Goal: Task Accomplishment & Management: Manage account settings

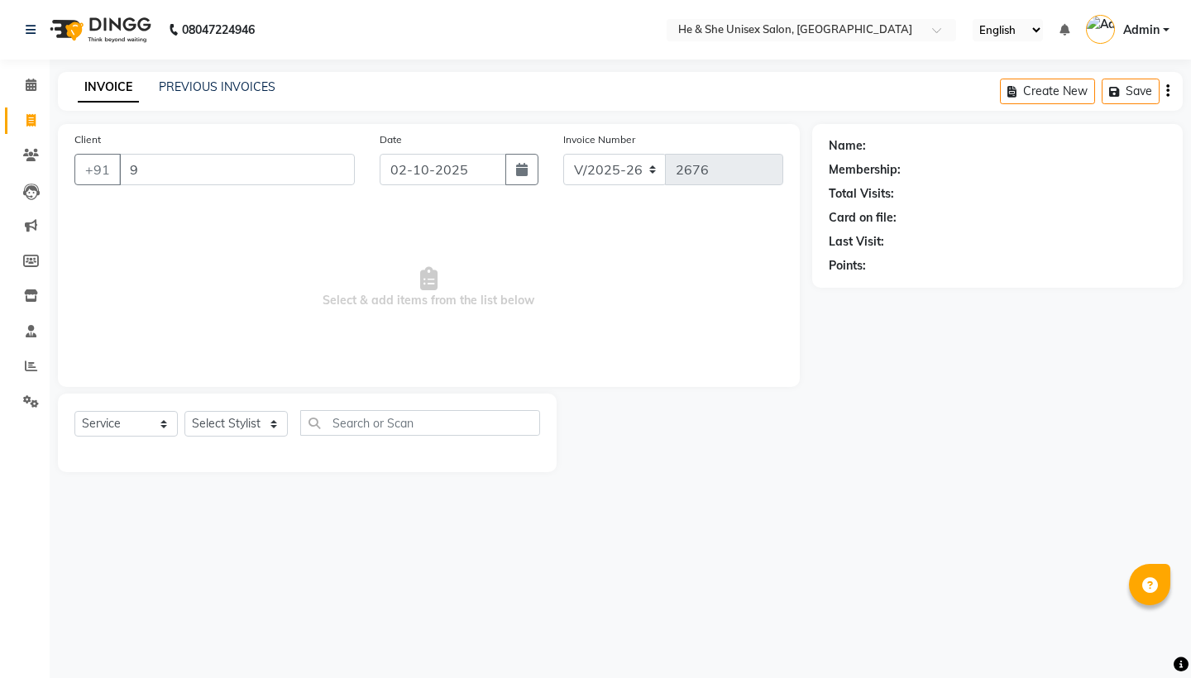
select select "4745"
select select "service"
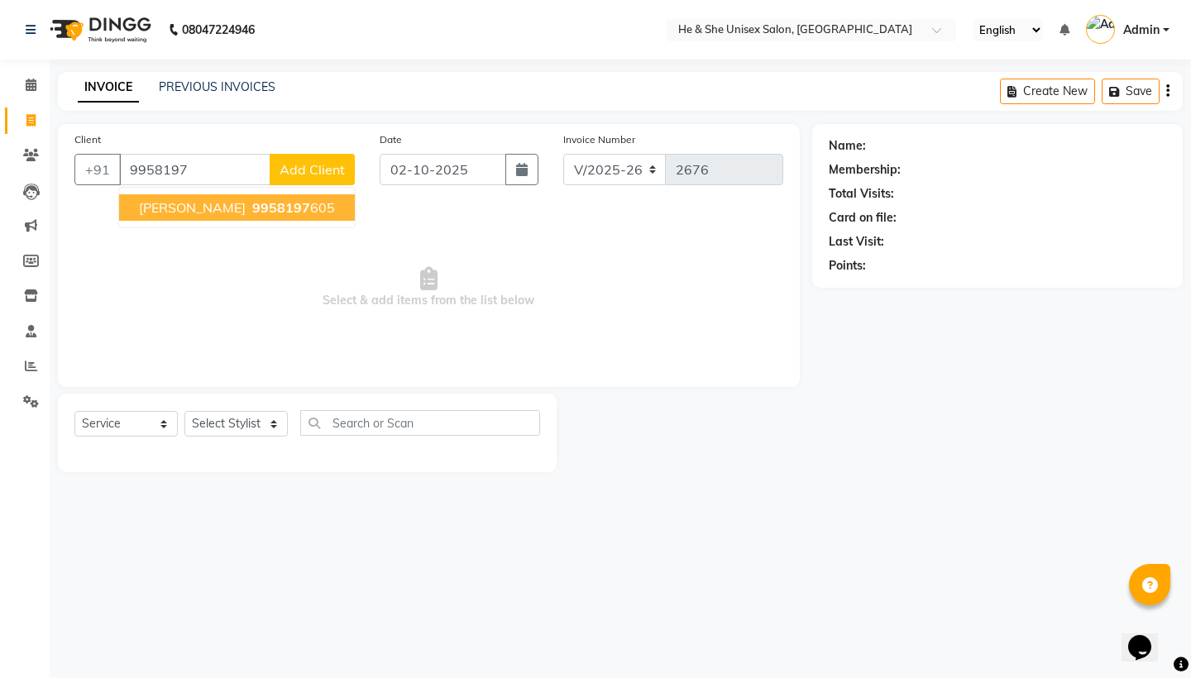
click at [249, 208] on ngb-highlight "9958197 605" at bounding box center [292, 207] width 86 height 17
type input "9958197605"
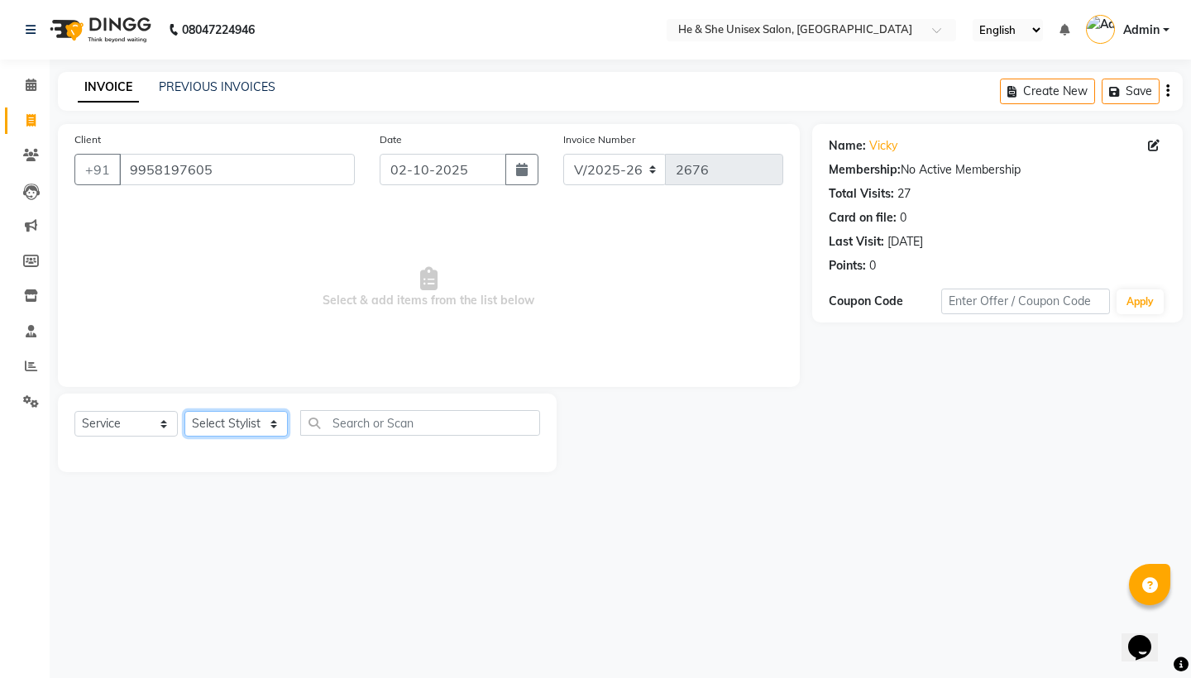
select select "28385"
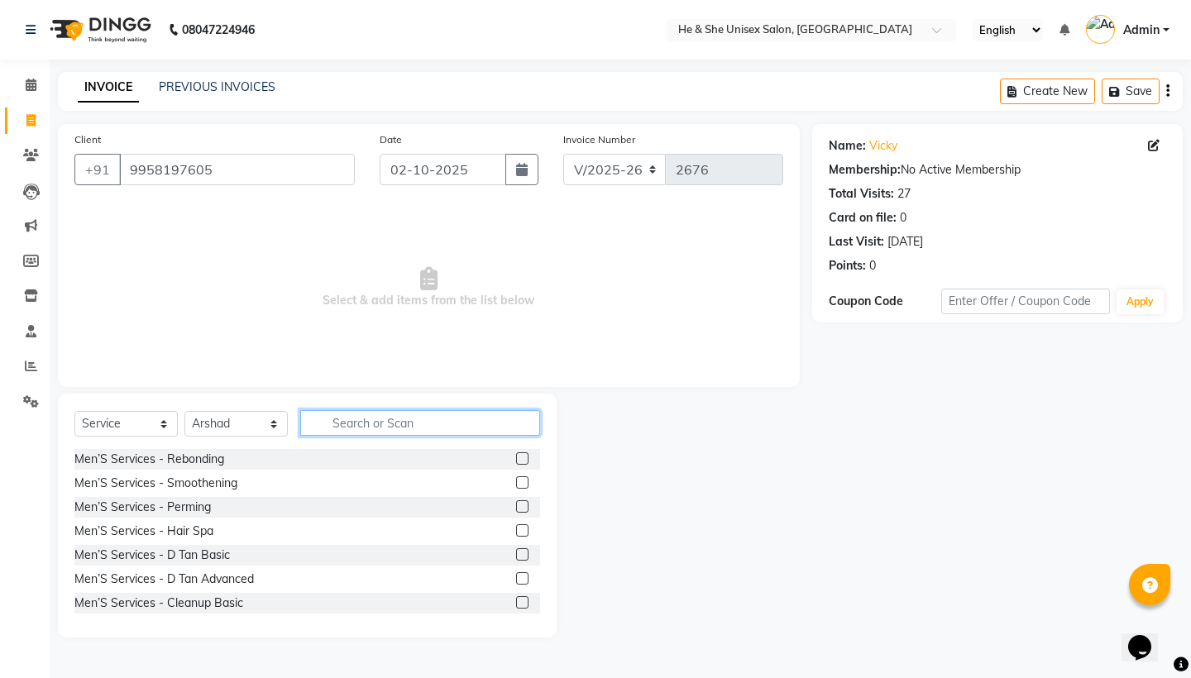
click at [342, 432] on input "text" at bounding box center [420, 423] width 240 height 26
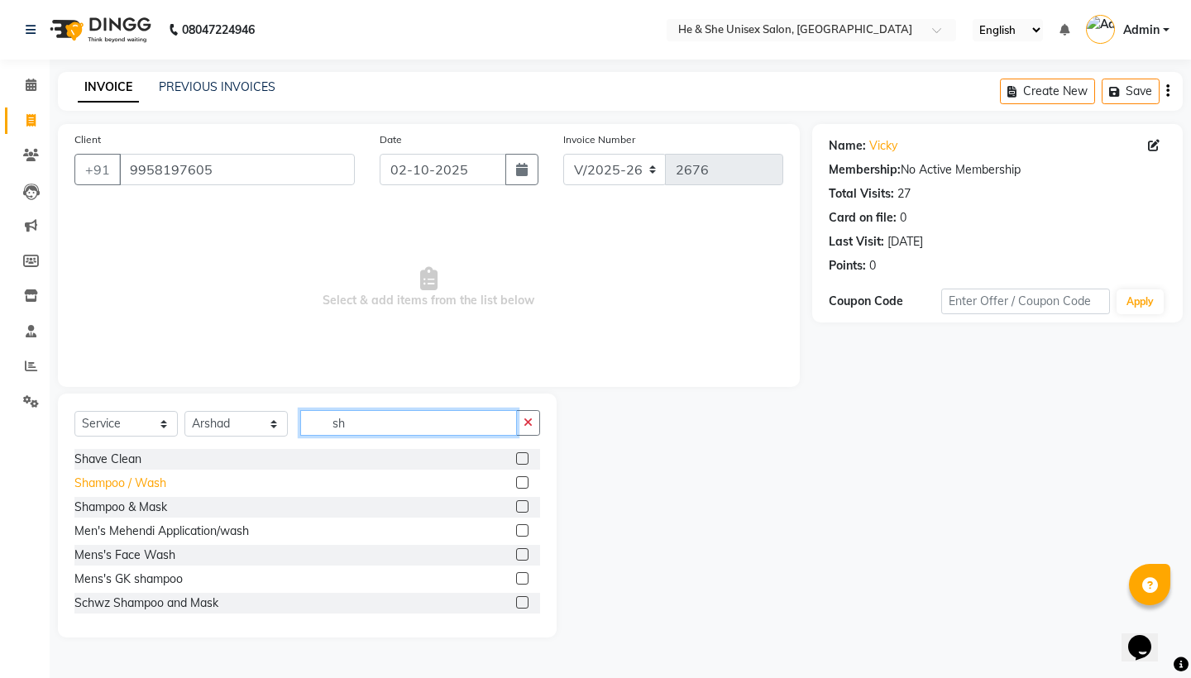
type input "sh"
click at [128, 485] on div "Shampoo / Wash" at bounding box center [120, 483] width 92 height 17
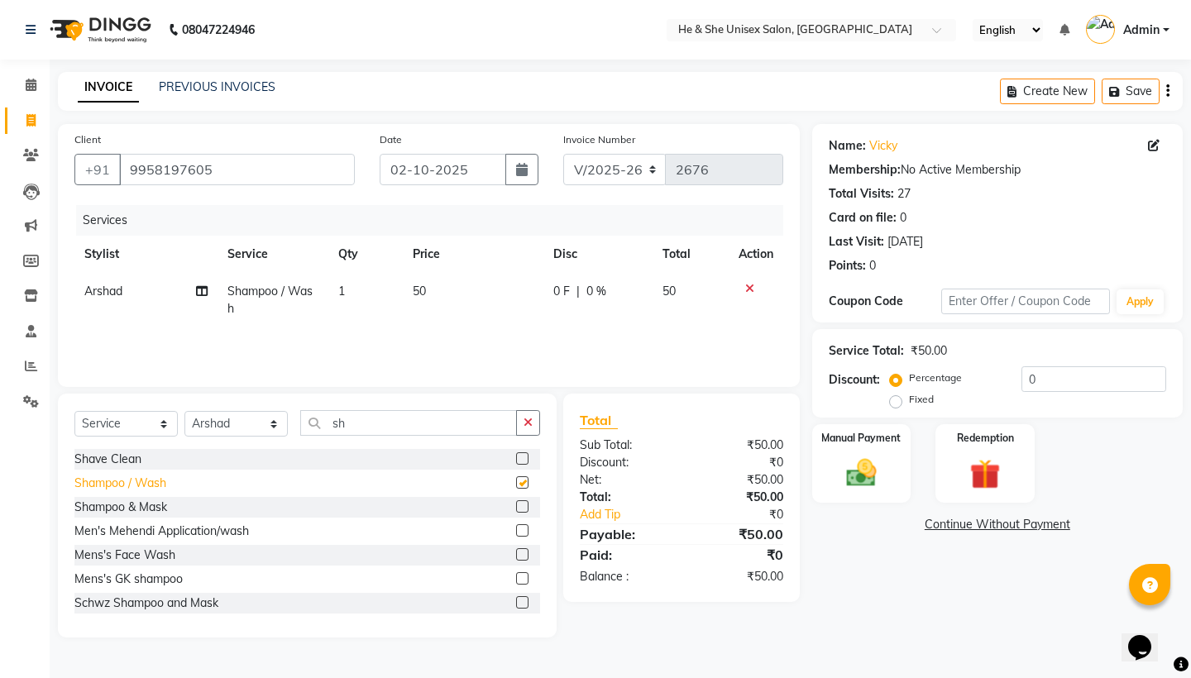
checkbox input "false"
click at [119, 508] on div "Shampoo & Mask" at bounding box center [120, 507] width 93 height 17
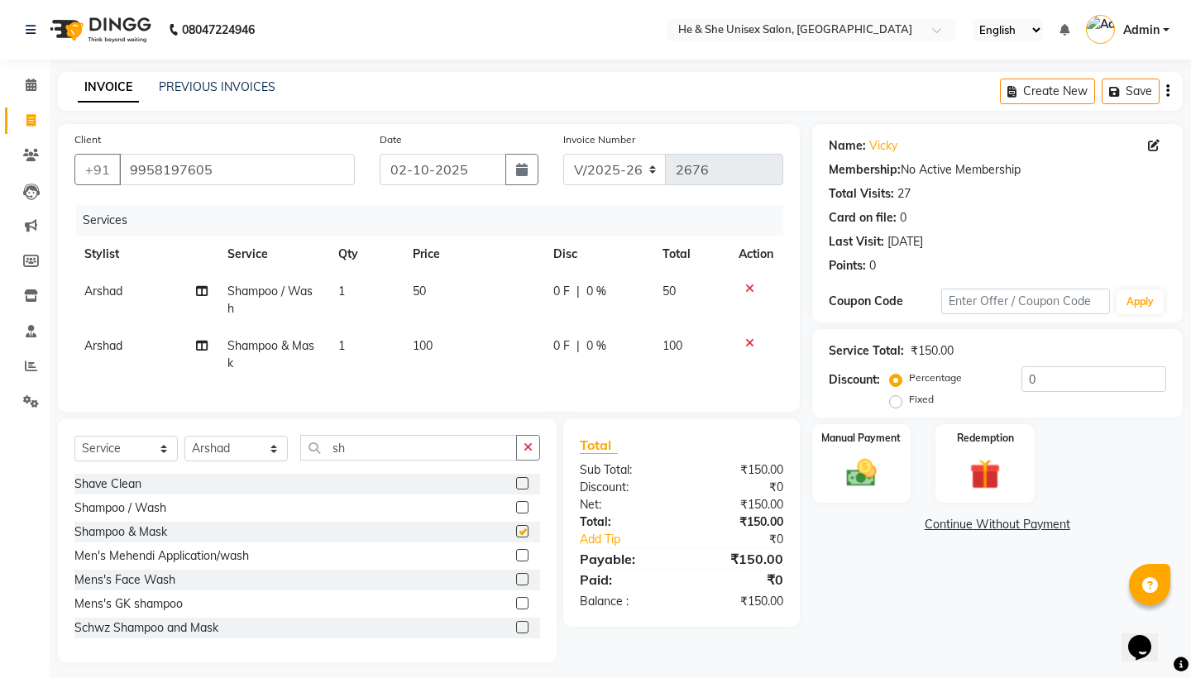
checkbox input "false"
click at [749, 290] on icon at bounding box center [749, 289] width 9 height 12
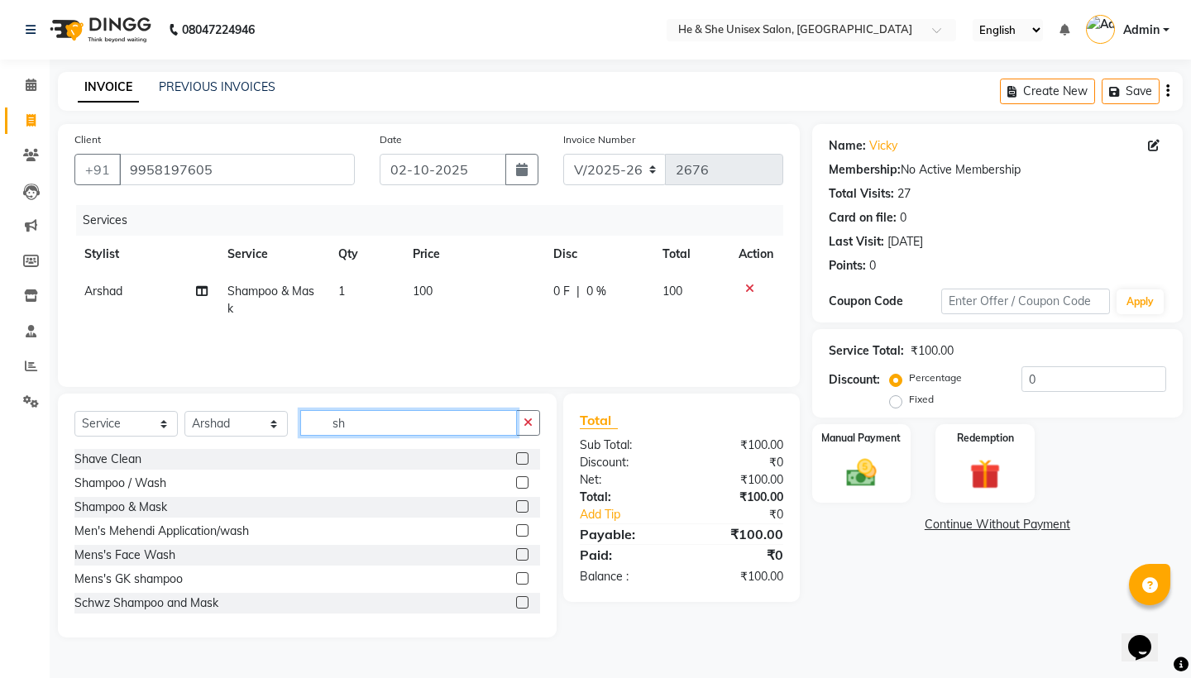
click at [379, 429] on input "sh" at bounding box center [408, 423] width 217 height 26
type input "s"
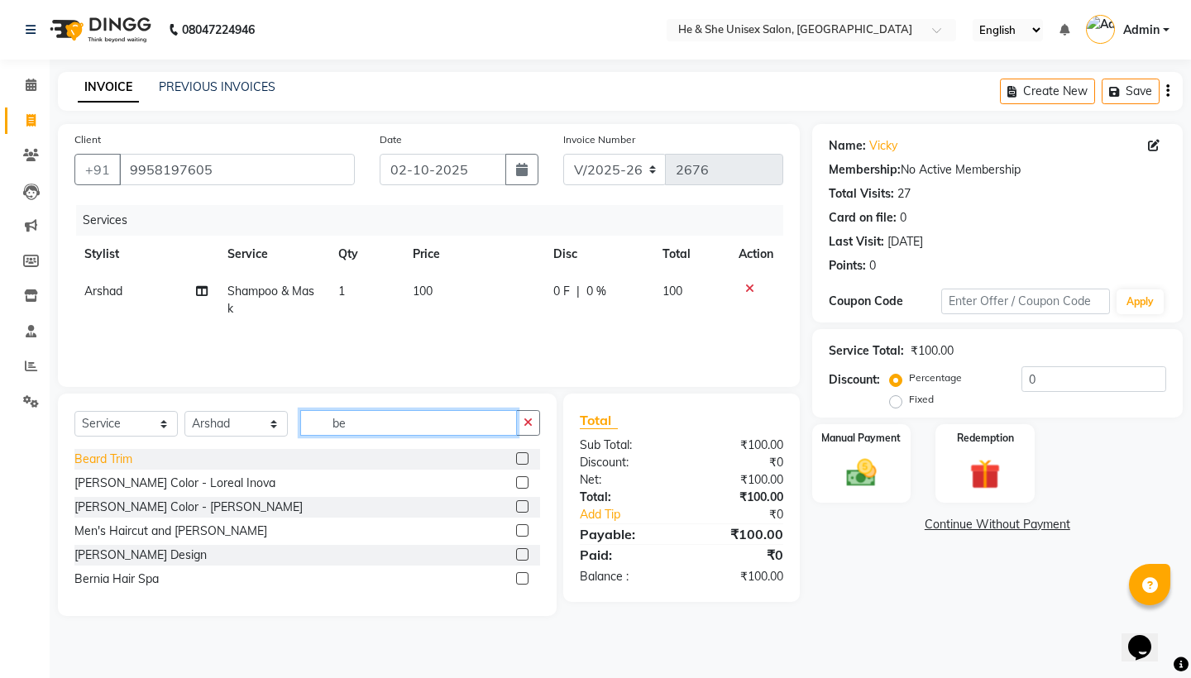
type input "be"
click at [109, 460] on div "Beard Trim" at bounding box center [103, 459] width 58 height 17
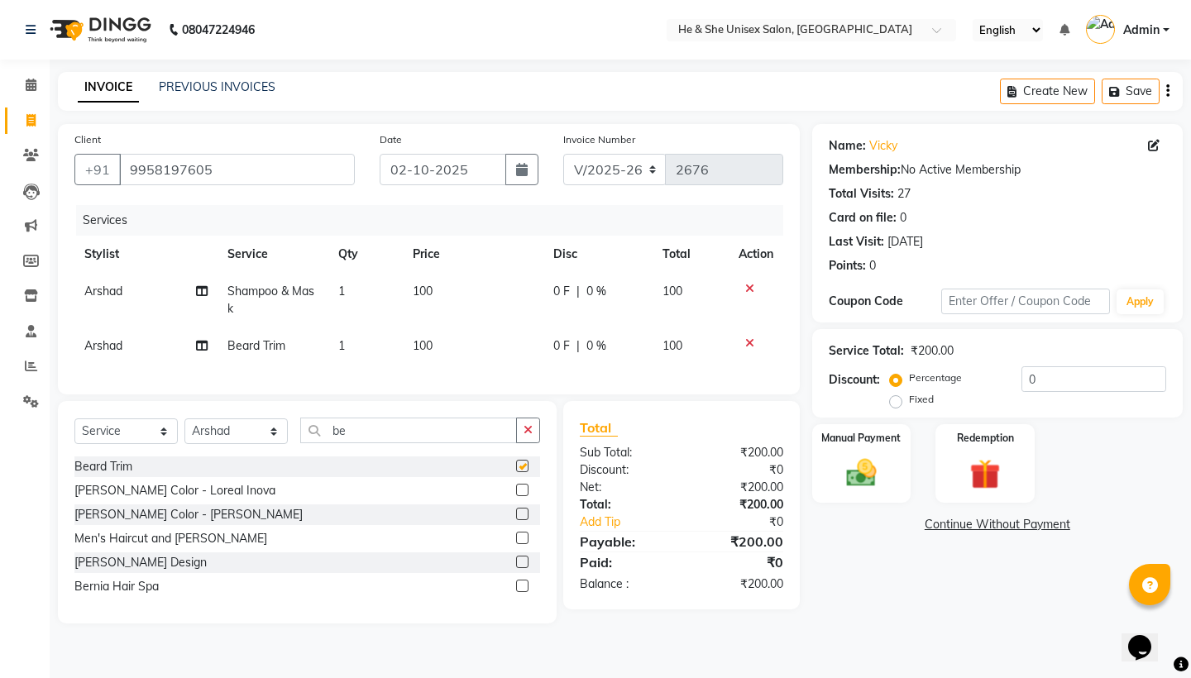
checkbox input "false"
select select "46573"
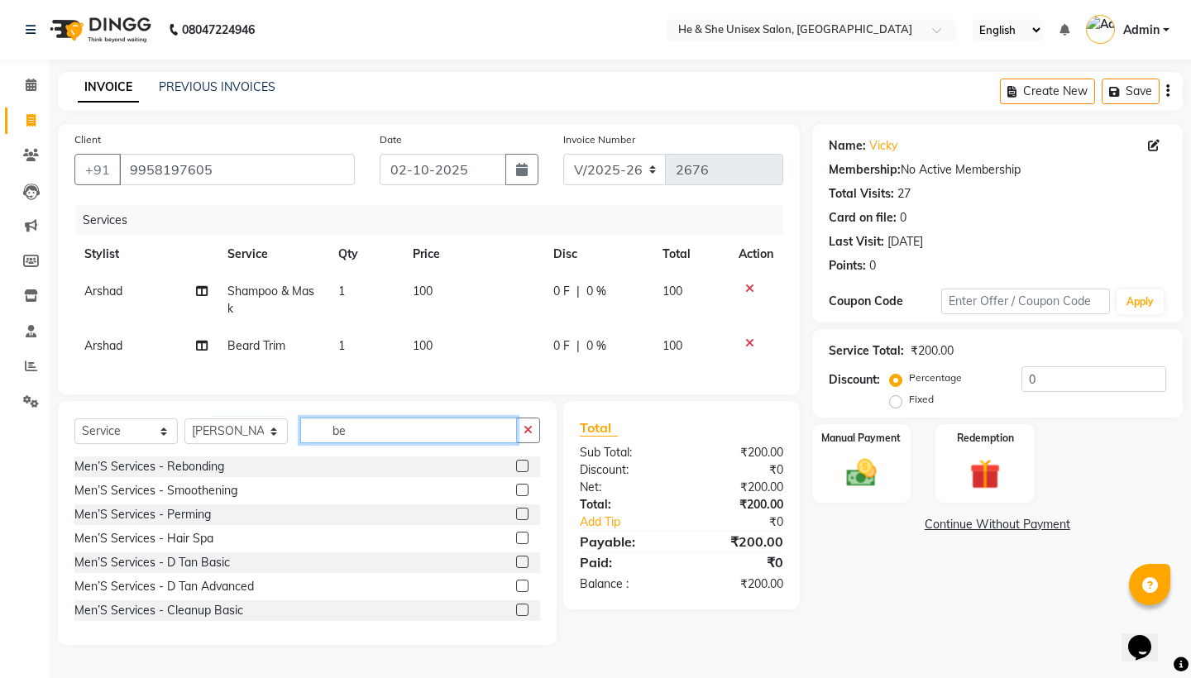
click at [381, 431] on input "be" at bounding box center [408, 431] width 217 height 26
type input "b"
type input "be"
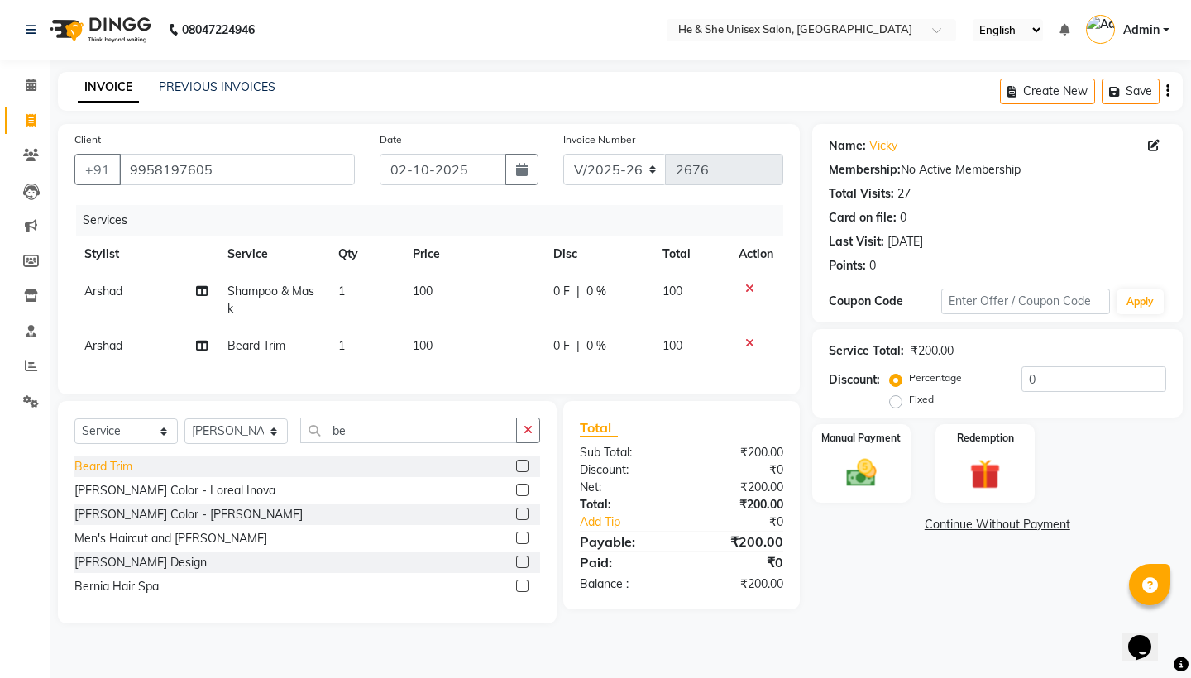
click at [127, 468] on div "Beard Trim" at bounding box center [103, 466] width 58 height 17
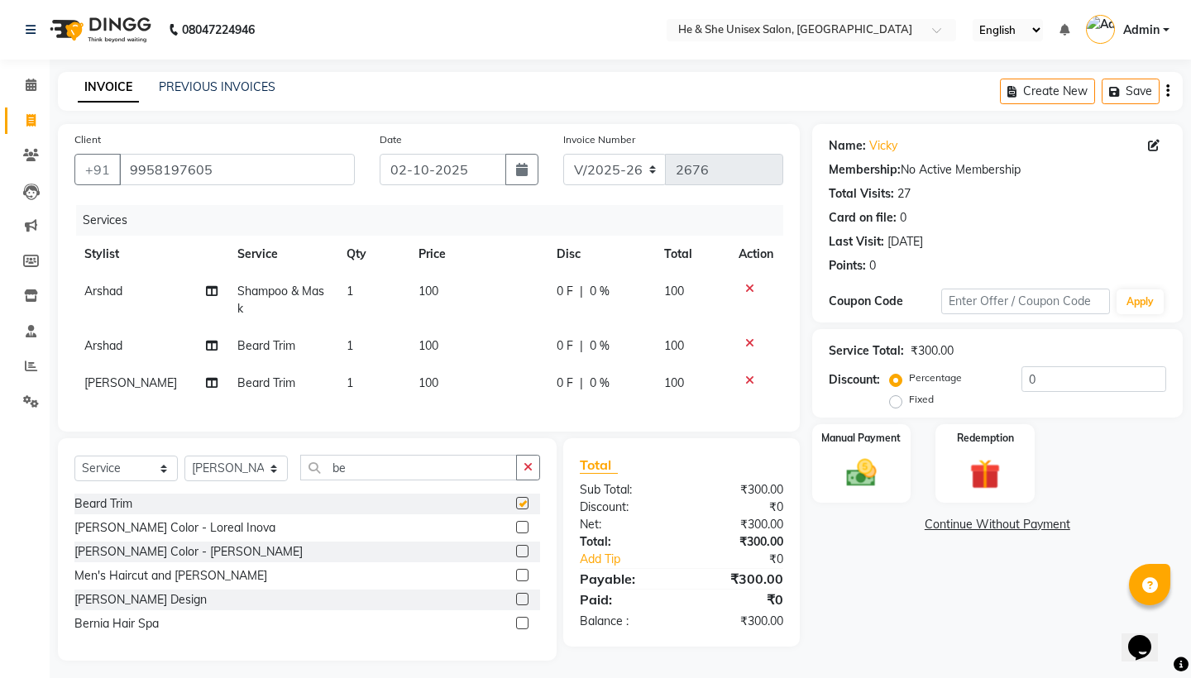
checkbox input "false"
click at [843, 461] on img at bounding box center [861, 473] width 51 height 36
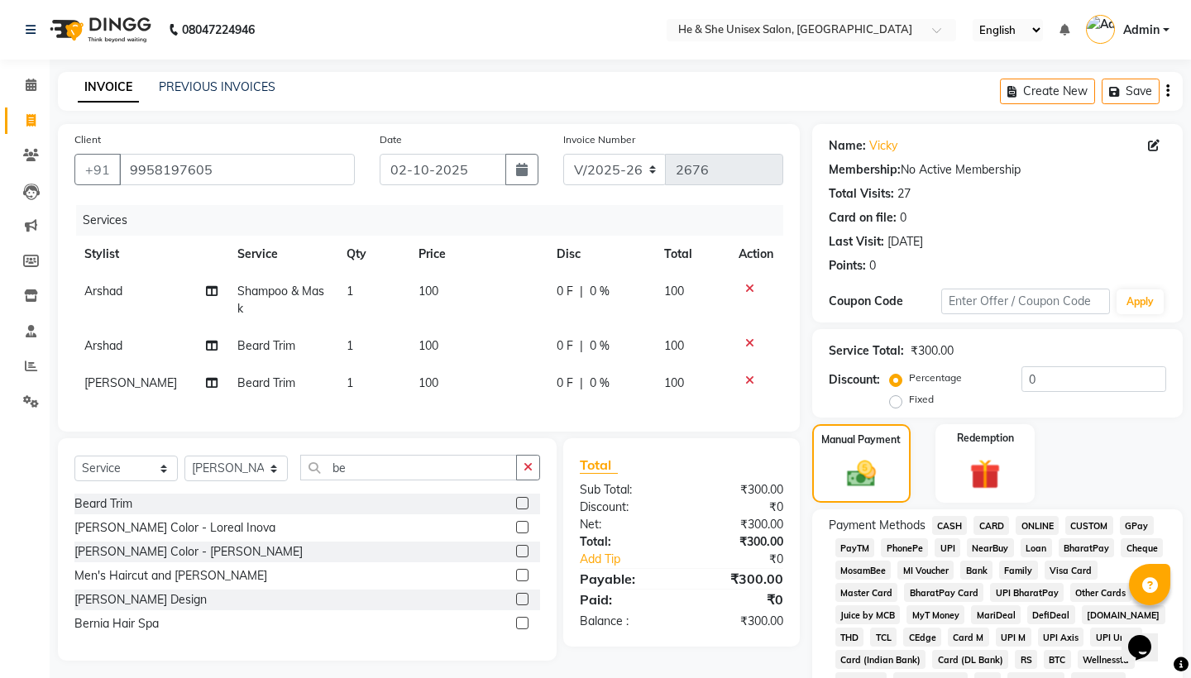
click at [951, 544] on span "UPI" at bounding box center [948, 548] width 26 height 19
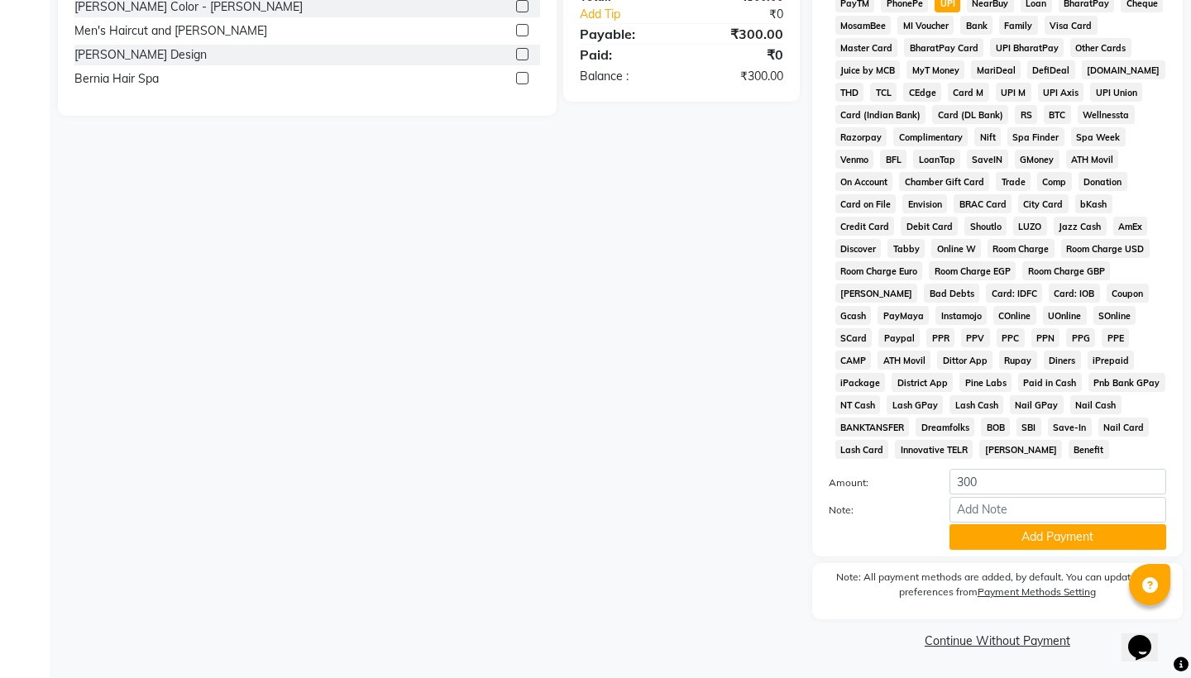
scroll to position [544, 0]
click at [1032, 533] on button "Add Payment" at bounding box center [1058, 538] width 217 height 26
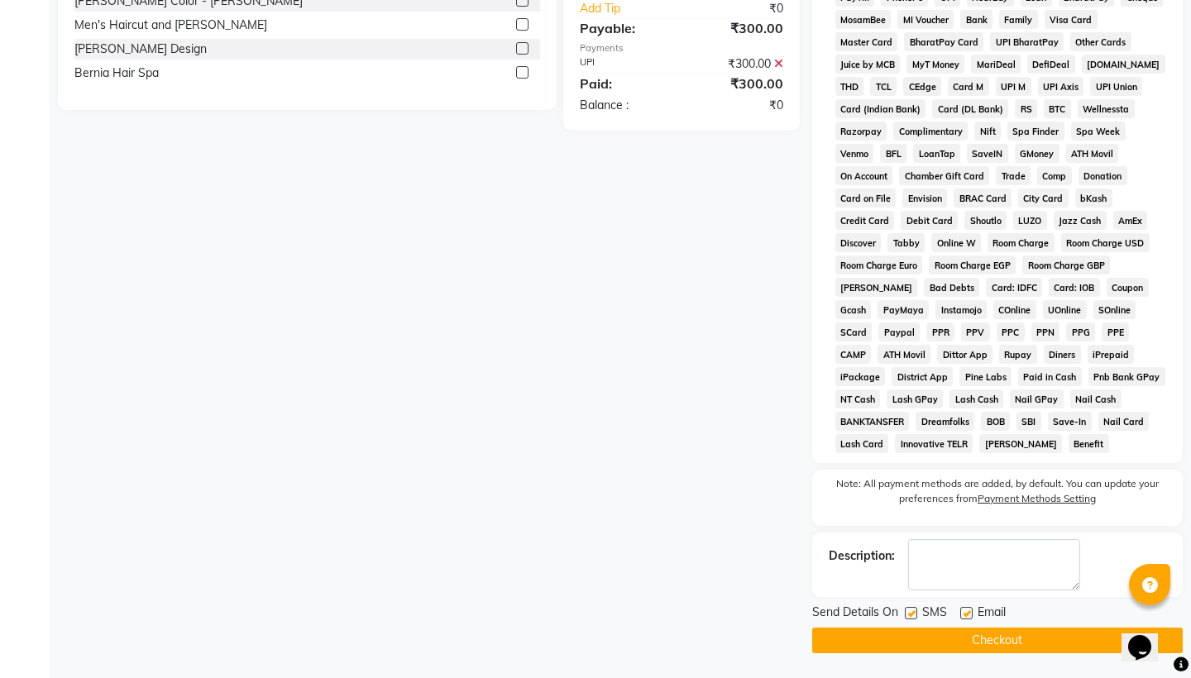
scroll to position [551, 0]
click at [1015, 641] on button "Checkout" at bounding box center [997, 641] width 371 height 26
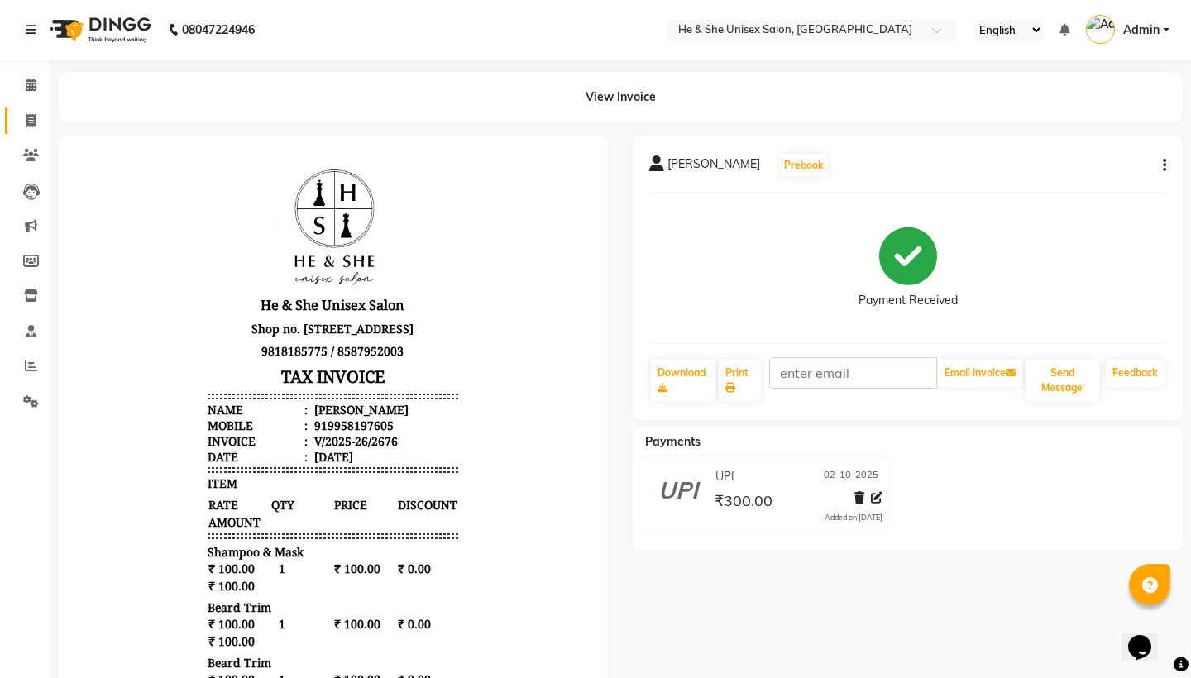
click at [36, 112] on span at bounding box center [31, 121] width 29 height 19
select select "service"
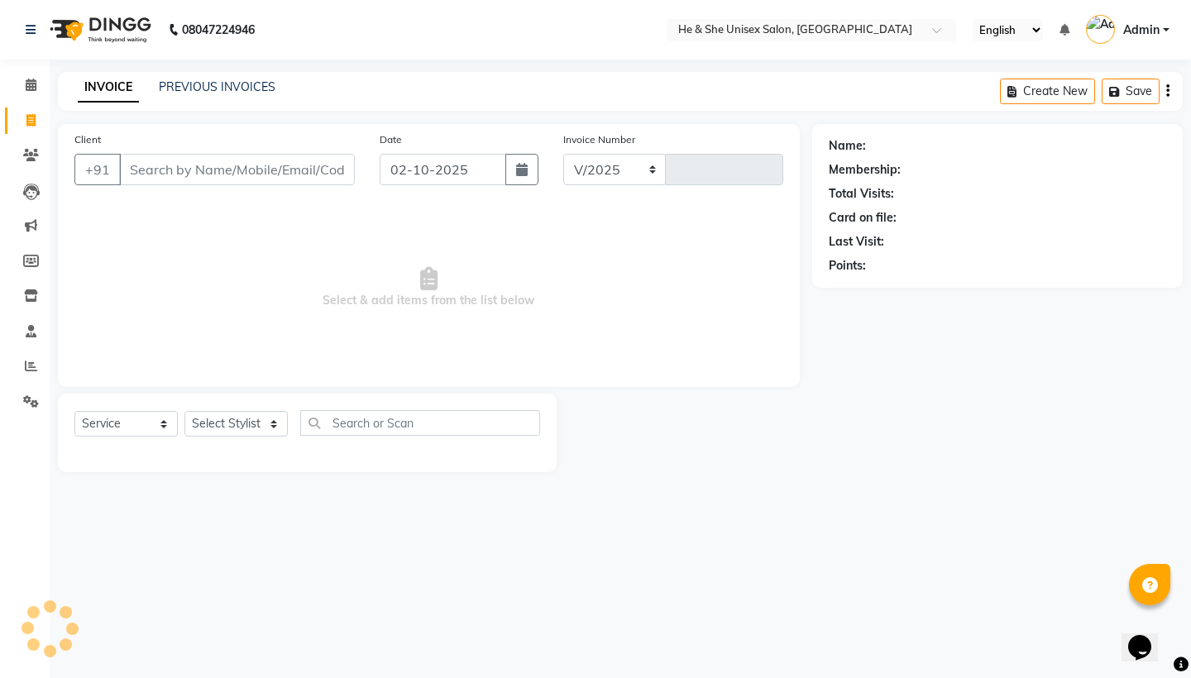
select select "4745"
type input "2677"
click at [38, 94] on link "Calendar" at bounding box center [25, 85] width 40 height 27
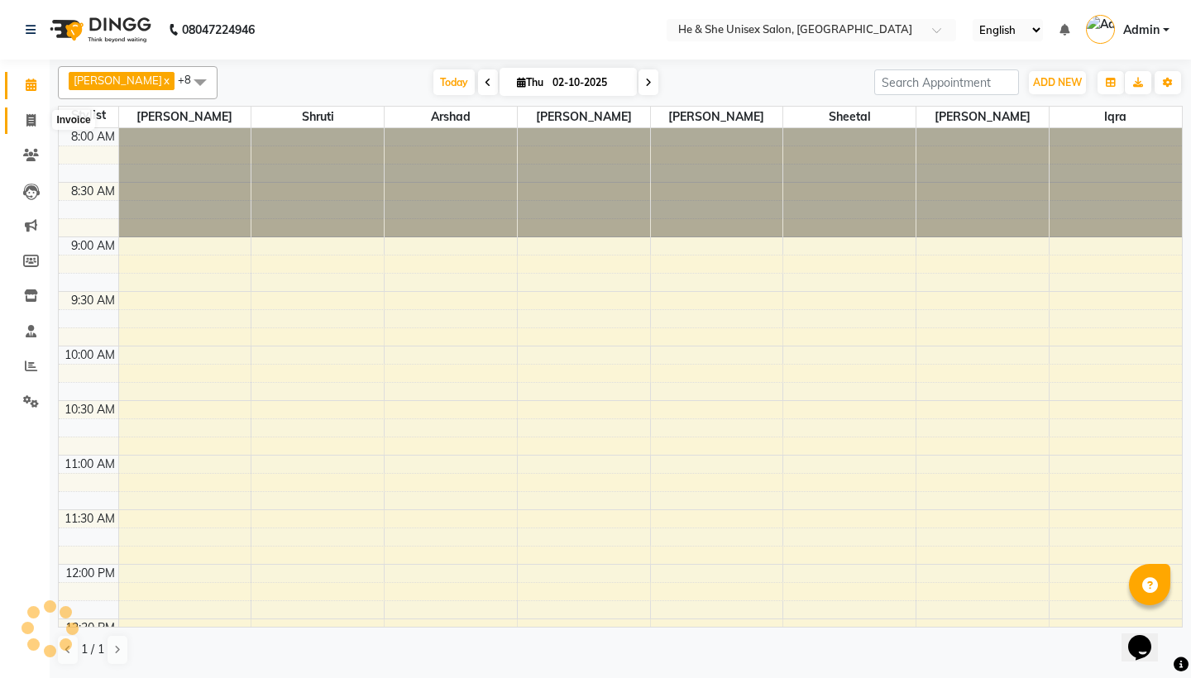
click at [38, 121] on span at bounding box center [31, 121] width 29 height 19
select select "4745"
select select "service"
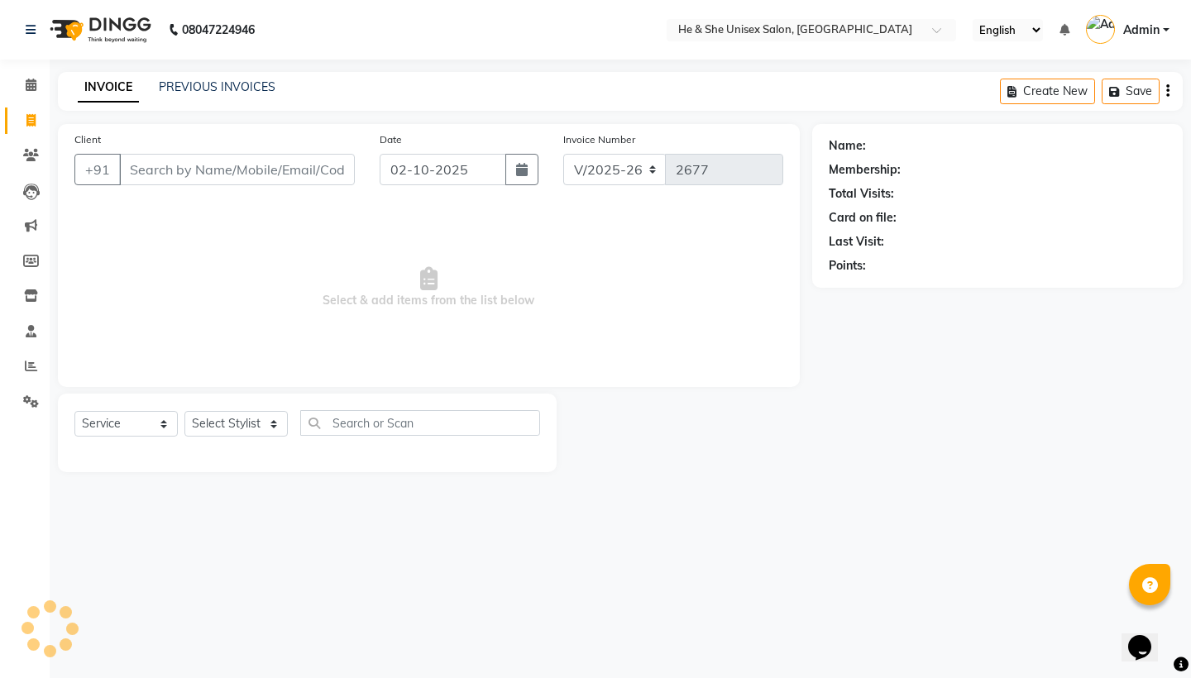
click at [167, 187] on div "Client +91" at bounding box center [214, 165] width 305 height 68
click at [181, 186] on div "Client +91" at bounding box center [214, 165] width 305 height 68
click at [180, 172] on input "Client" at bounding box center [237, 169] width 236 height 31
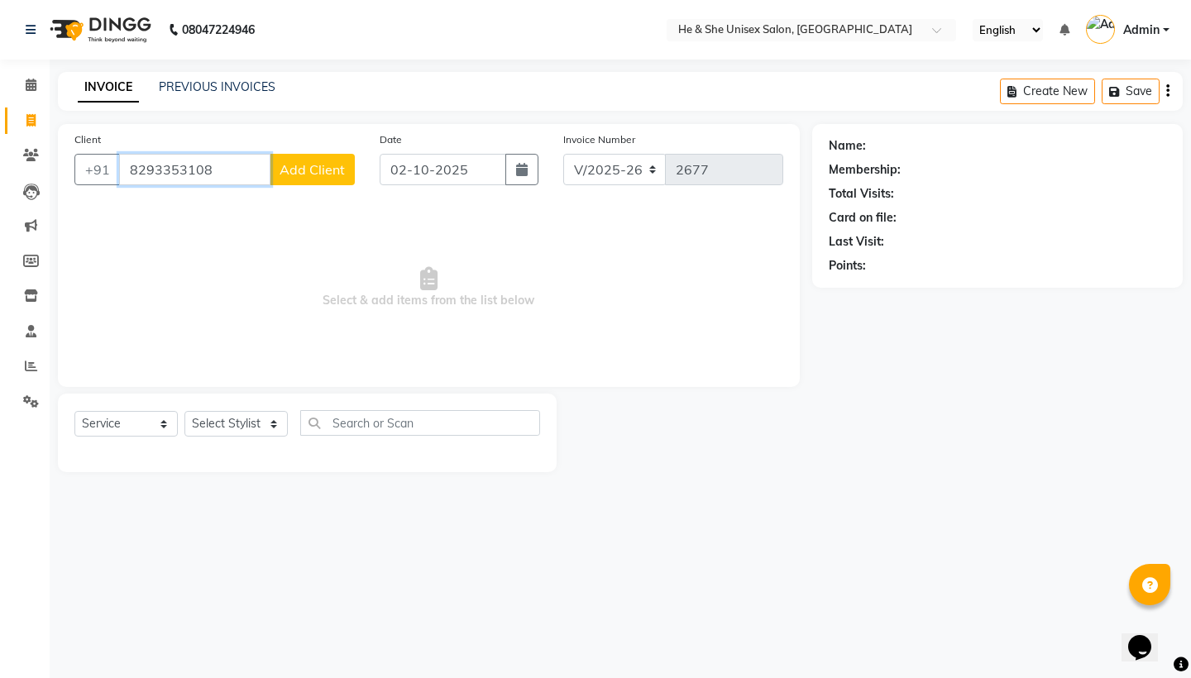
type input "8293353108"
click at [291, 179] on button "Add Client" at bounding box center [312, 169] width 85 height 31
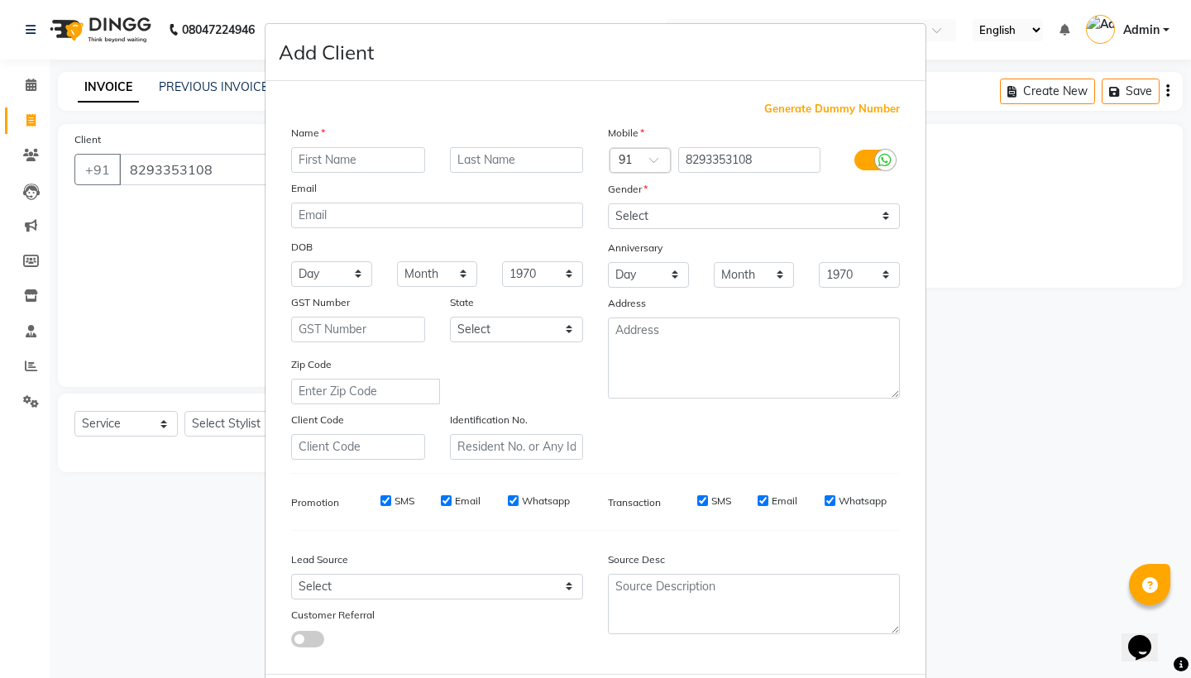
click at [324, 155] on input "text" at bounding box center [358, 160] width 134 height 26
type input "shoma"
type input "vishvas"
select select "[DEMOGRAPHIC_DATA]"
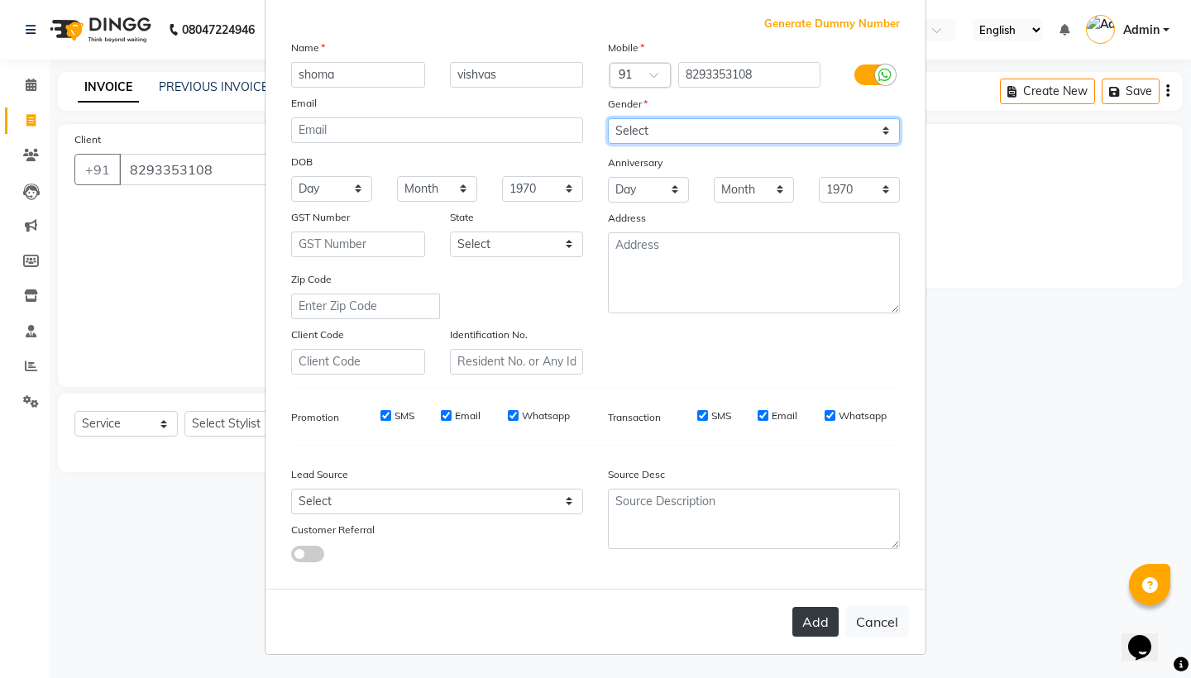
scroll to position [84, 0]
click at [817, 621] on button "Add" at bounding box center [816, 623] width 46 height 30
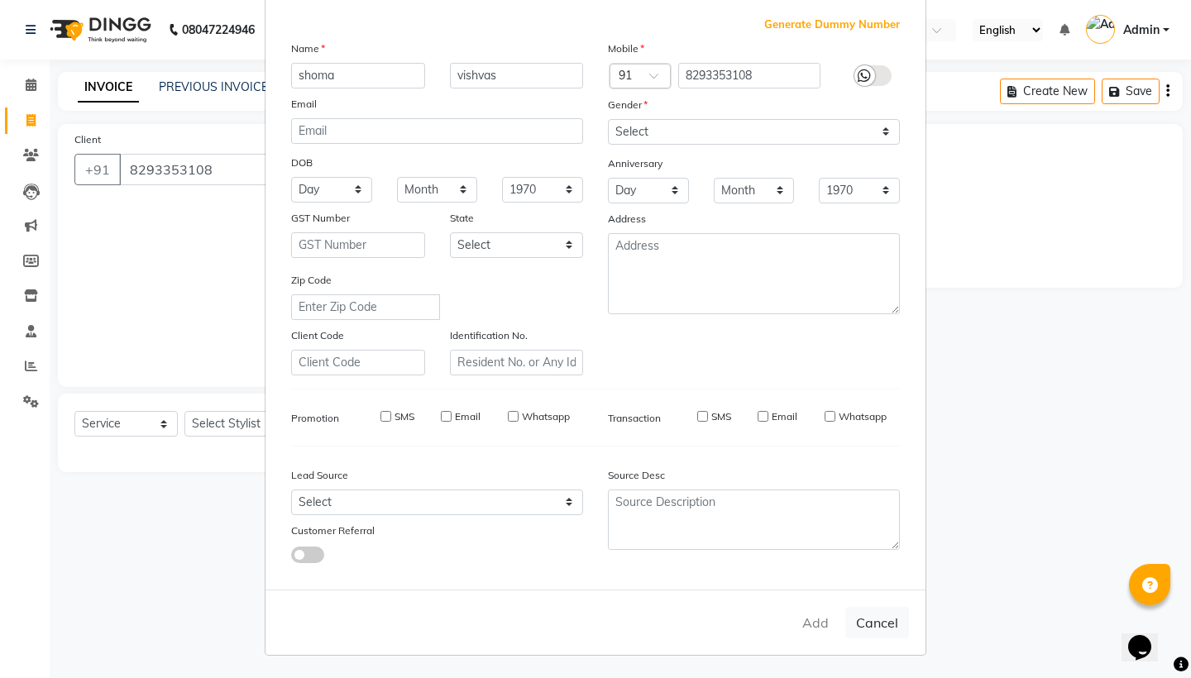
select select
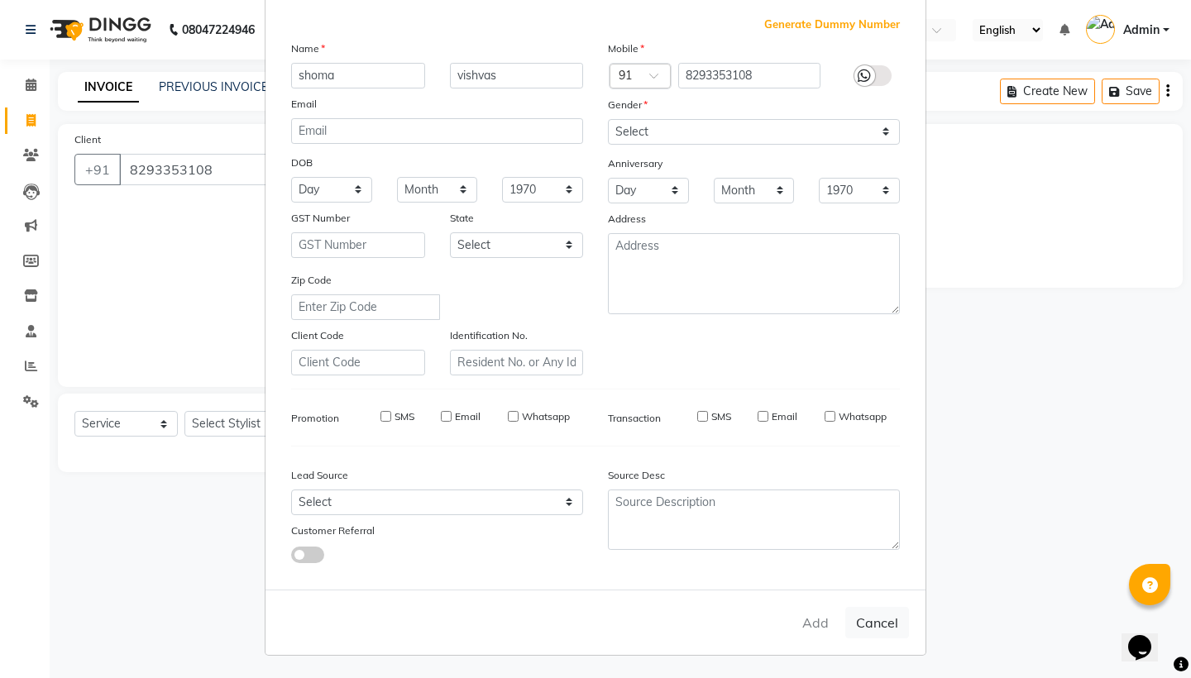
select select
checkbox input "false"
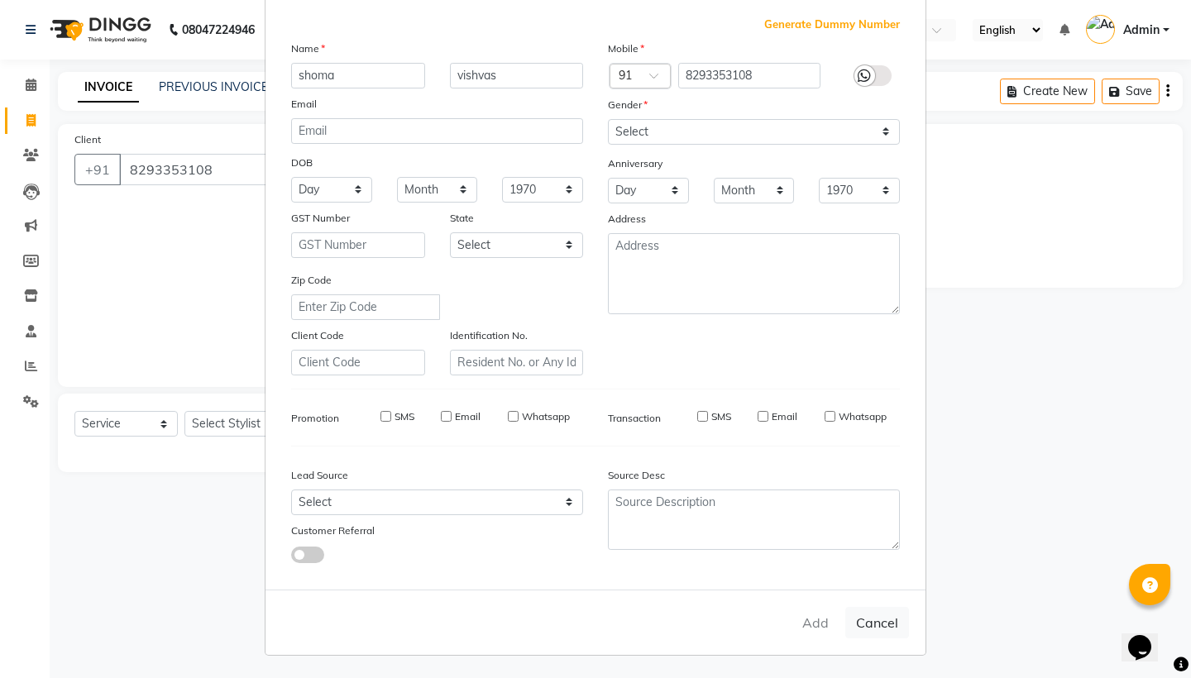
checkbox input "false"
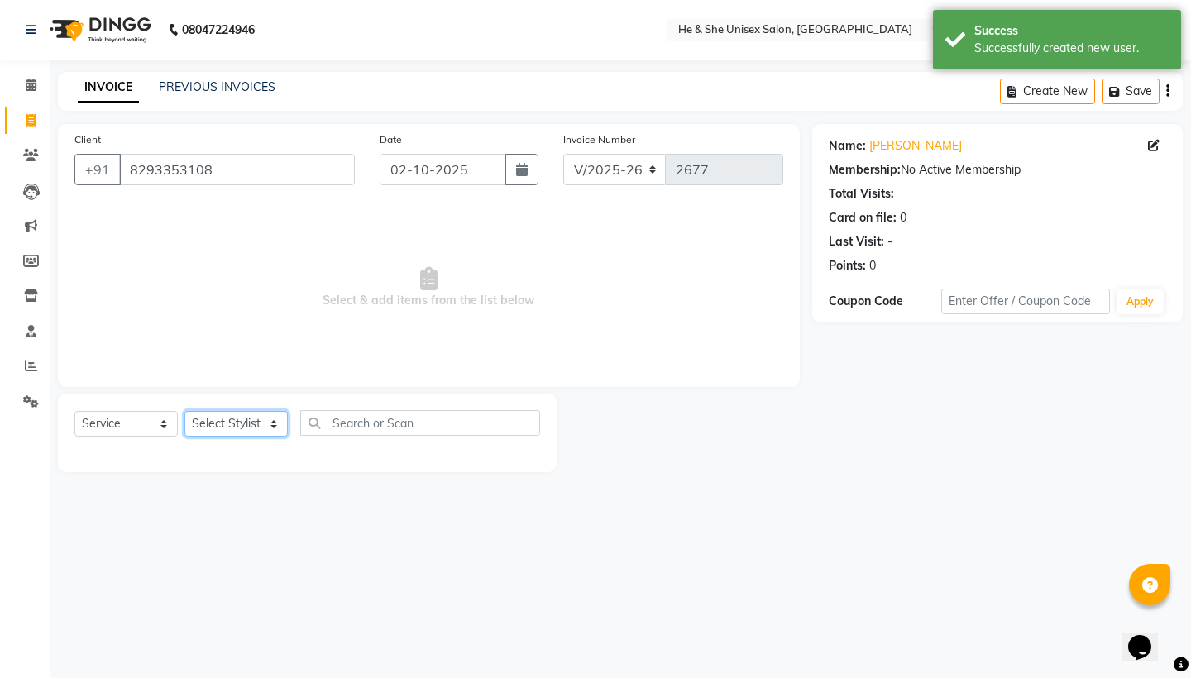
select select "28381"
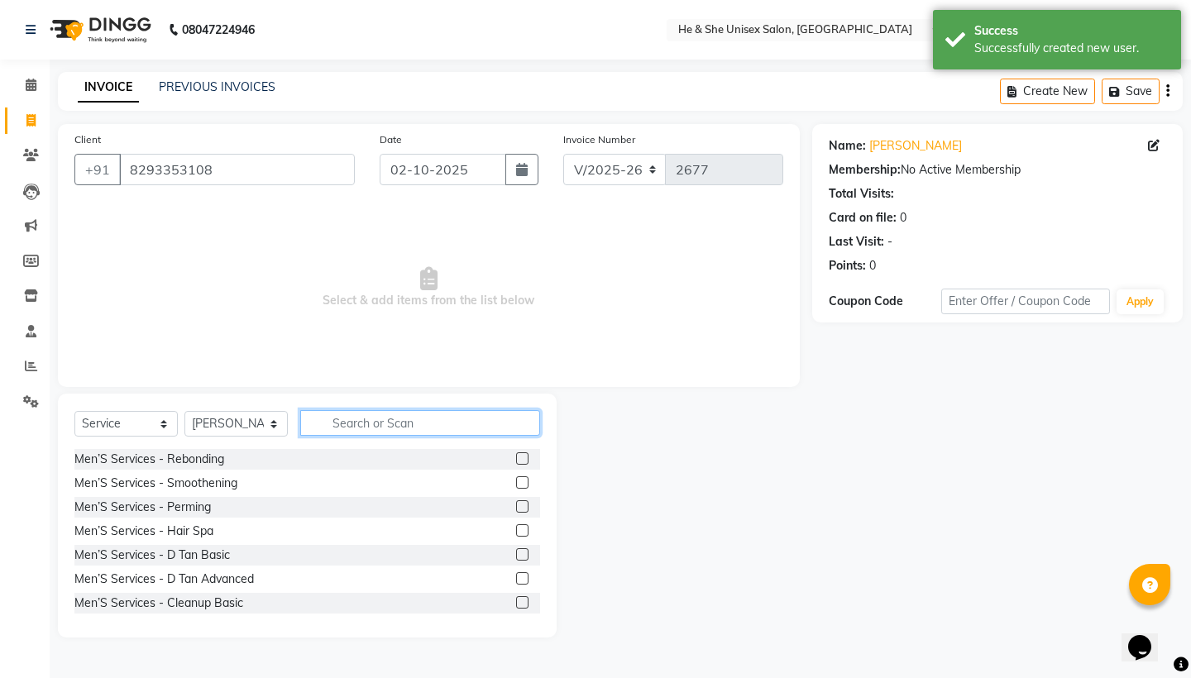
click at [353, 414] on input "text" at bounding box center [420, 423] width 240 height 26
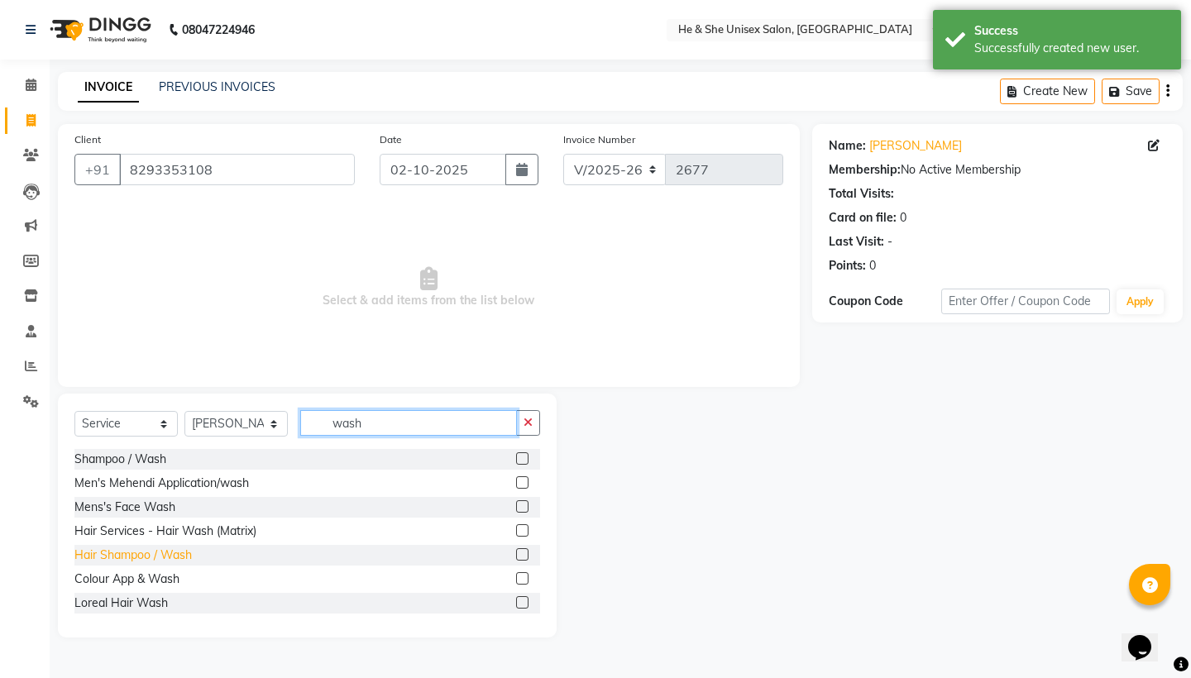
type input "wash"
click at [124, 558] on div "Hair Shampoo / Wash" at bounding box center [132, 555] width 117 height 17
checkbox input "false"
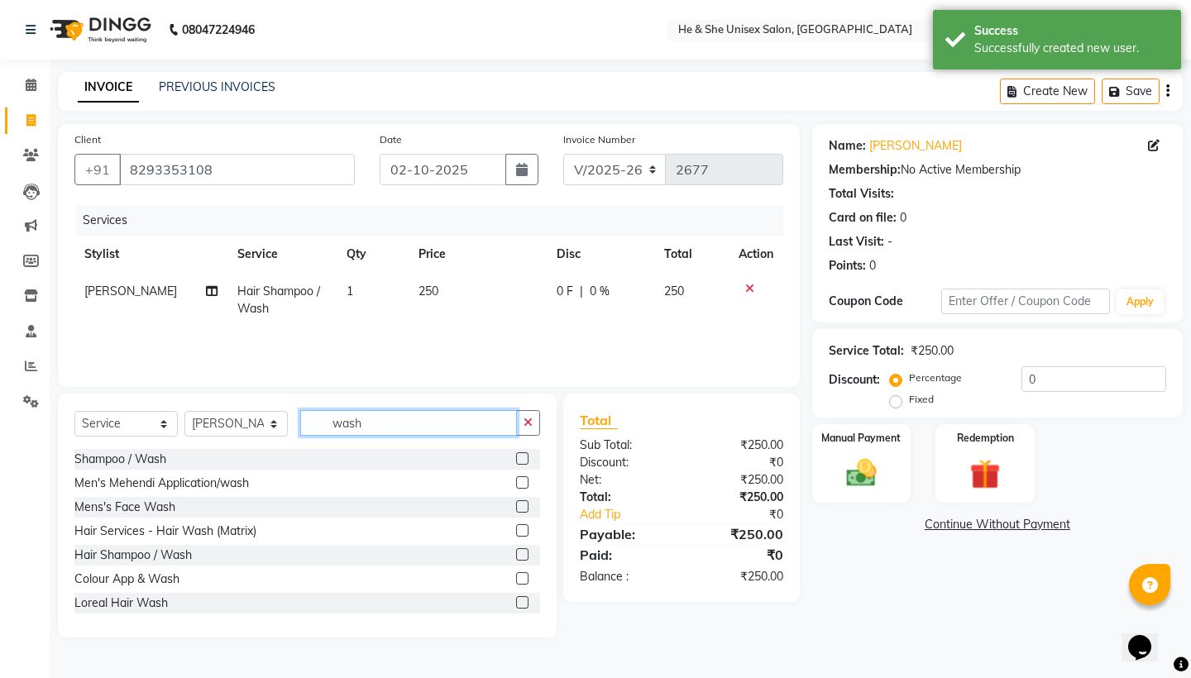
click at [374, 432] on input "wash" at bounding box center [408, 423] width 217 height 26
type input "w"
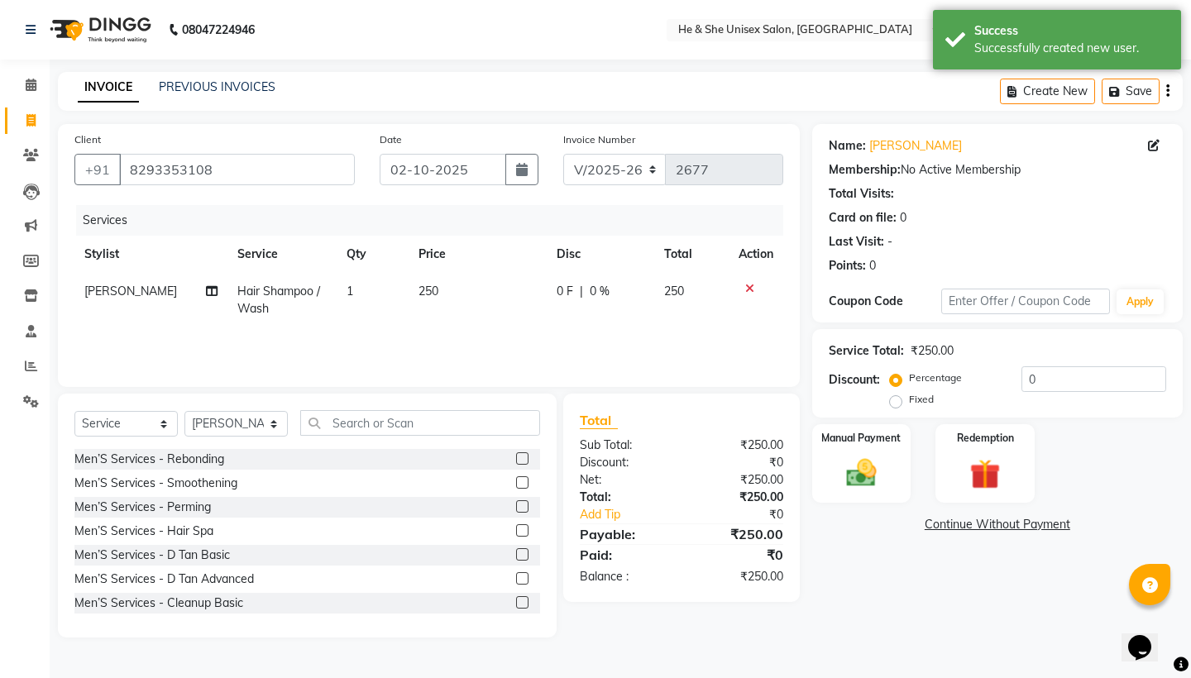
click at [427, 282] on td "250" at bounding box center [477, 300] width 137 height 55
select select "28381"
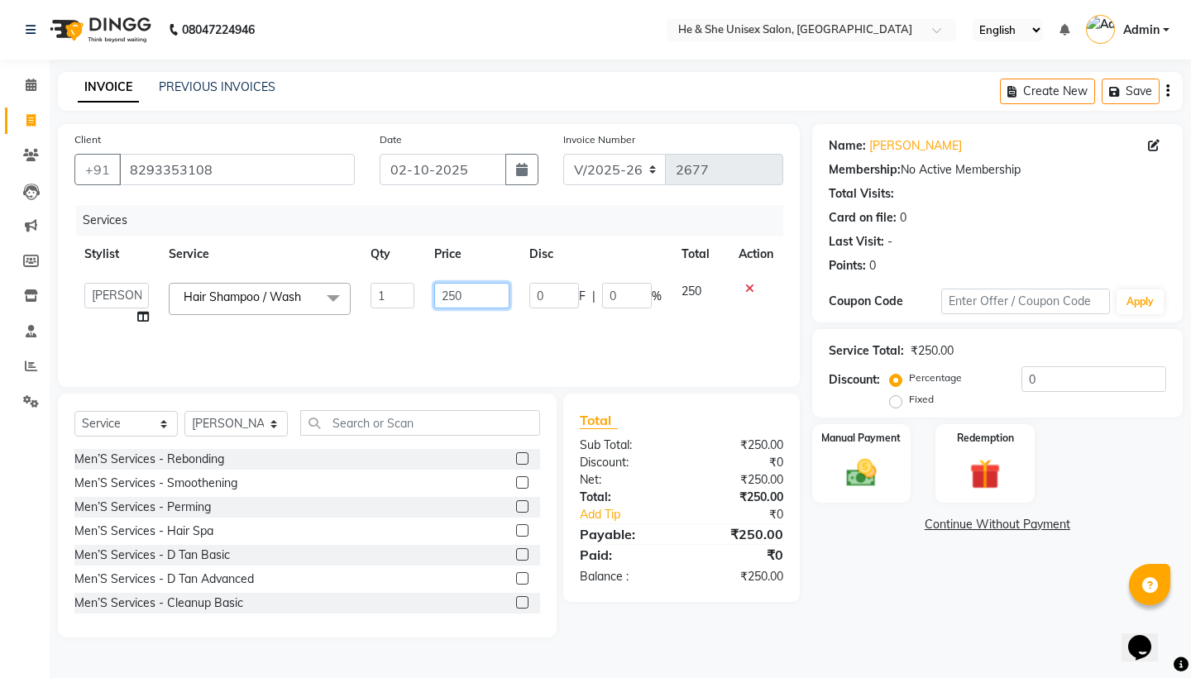
click at [464, 299] on input "250" at bounding box center [471, 296] width 75 height 26
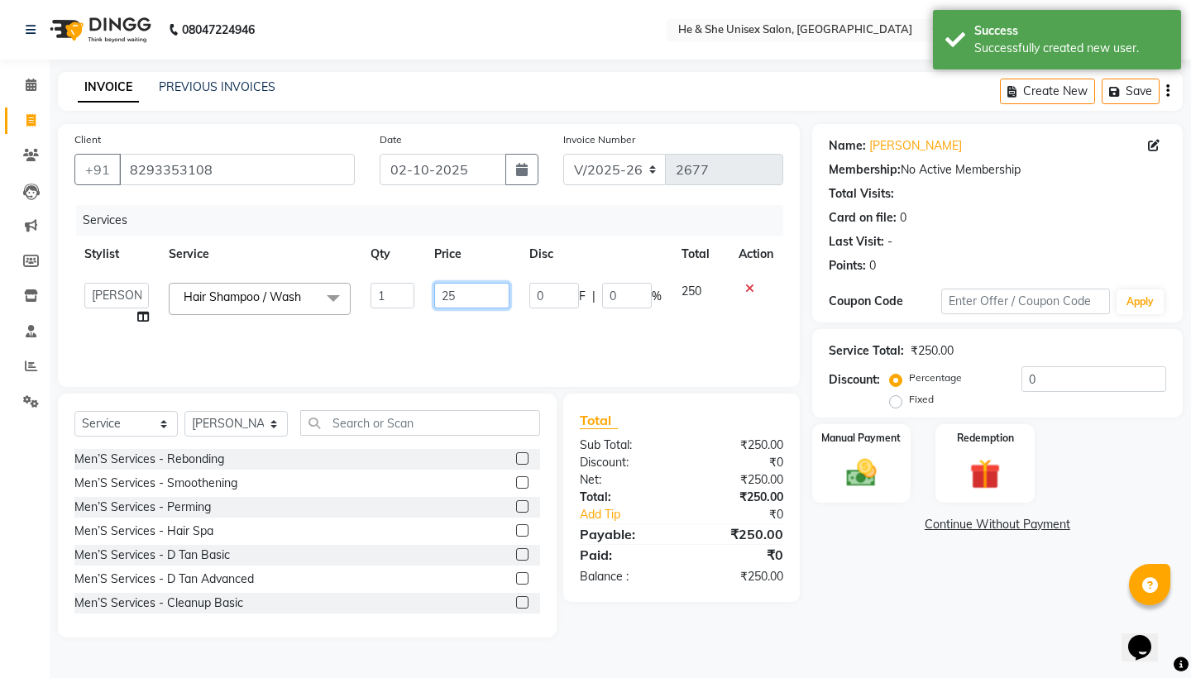
type input "2"
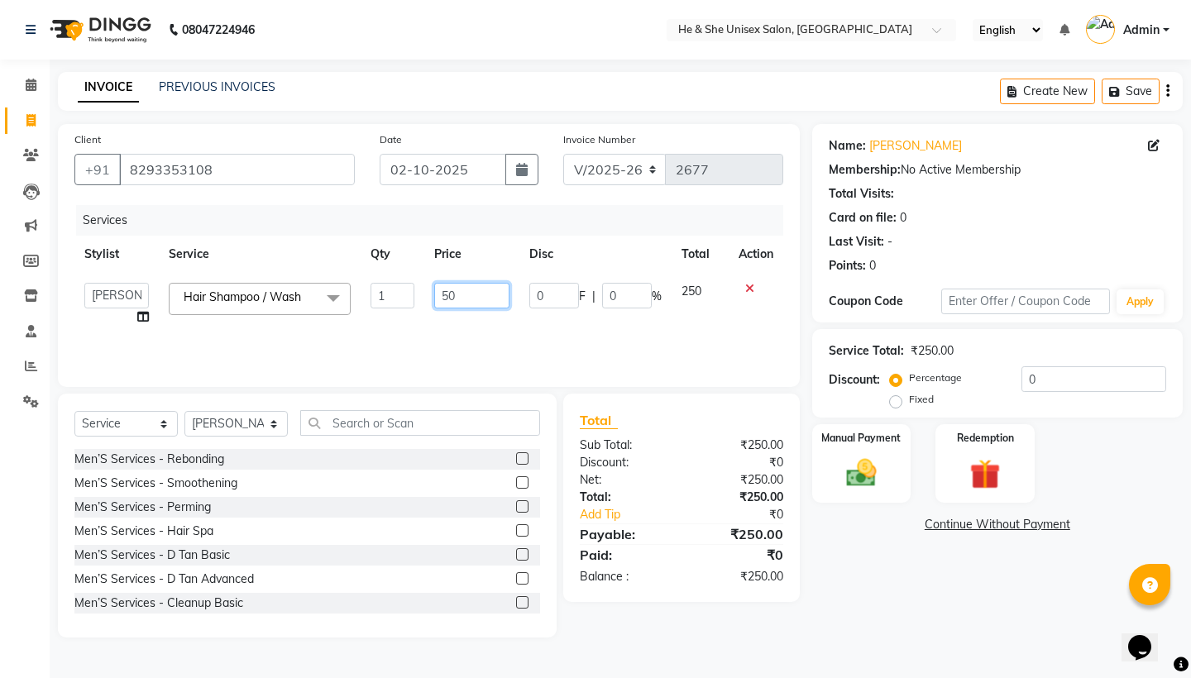
type input "500"
click at [400, 362] on div "Services Stylist Service Qty Price Disc Total Action [PERSON_NAME] [PERSON_NAME…" at bounding box center [428, 287] width 709 height 165
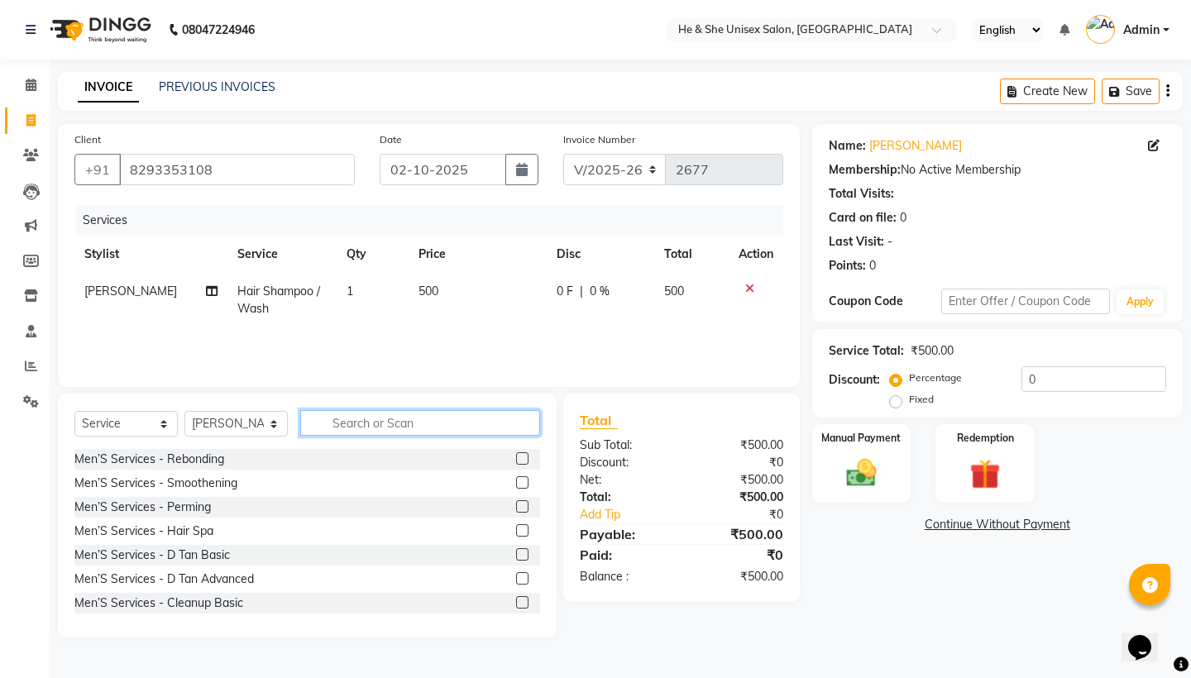
click at [386, 419] on input "text" at bounding box center [420, 423] width 240 height 26
click at [376, 433] on input "text" at bounding box center [420, 423] width 240 height 26
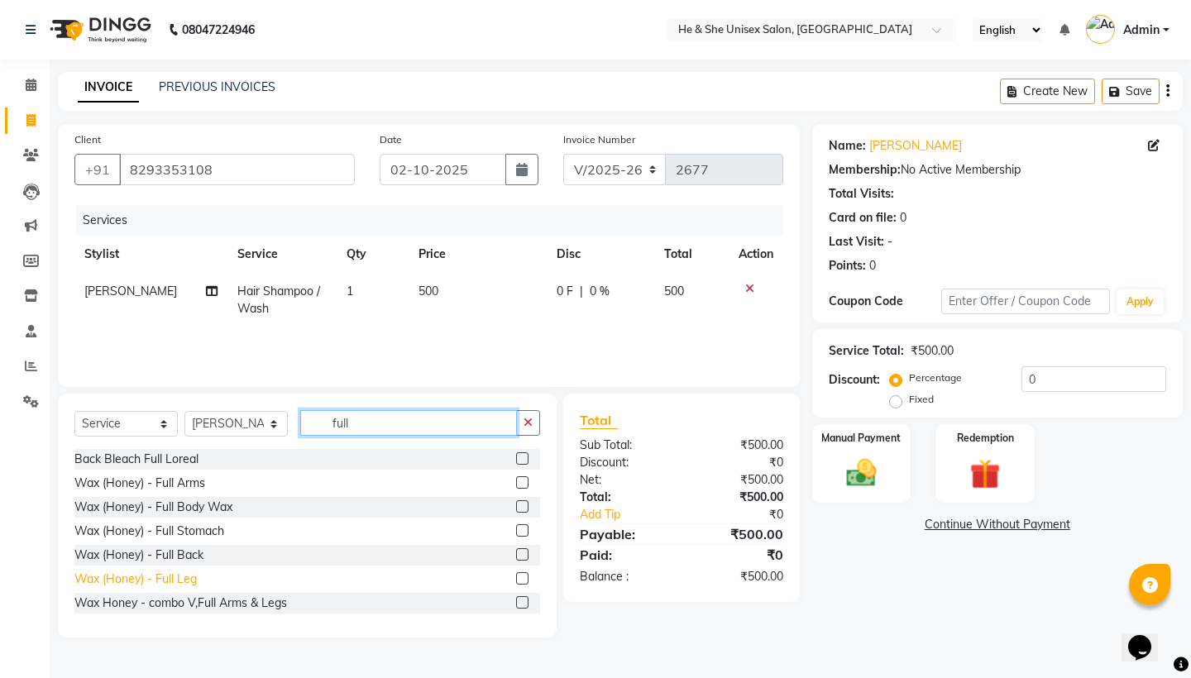
type input "full"
click at [175, 574] on div "Wax (Honey) - Full Leg" at bounding box center [135, 579] width 122 height 17
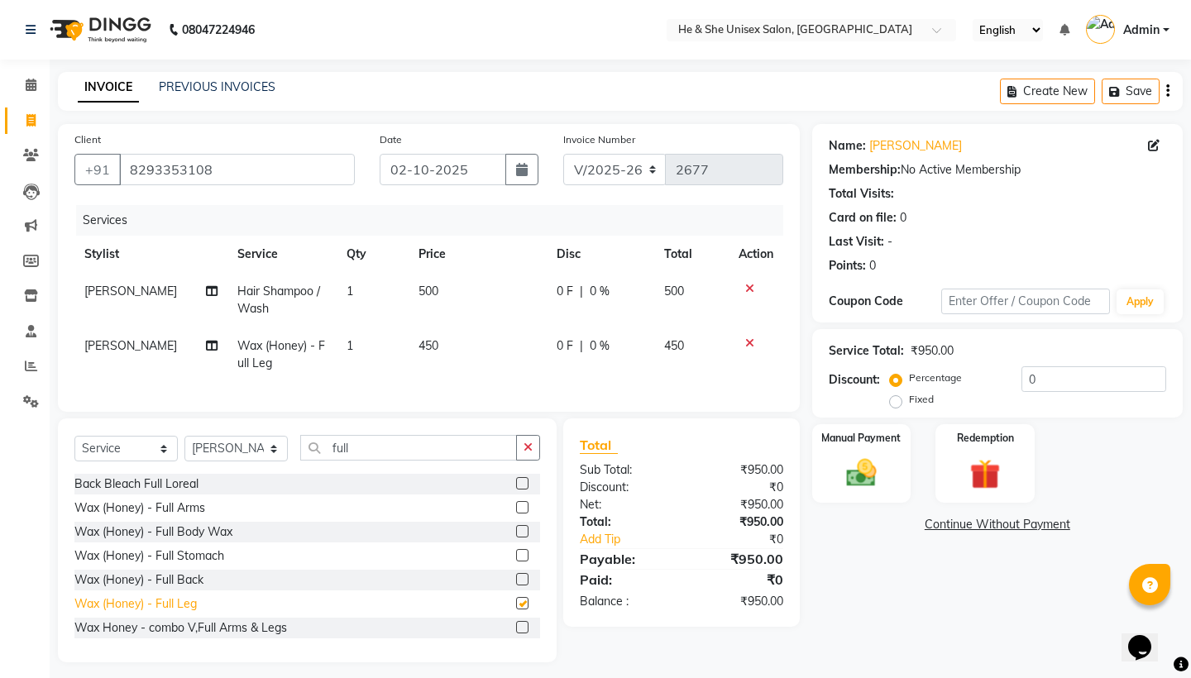
checkbox input "false"
click at [423, 357] on td "450" at bounding box center [477, 355] width 137 height 55
select select "28381"
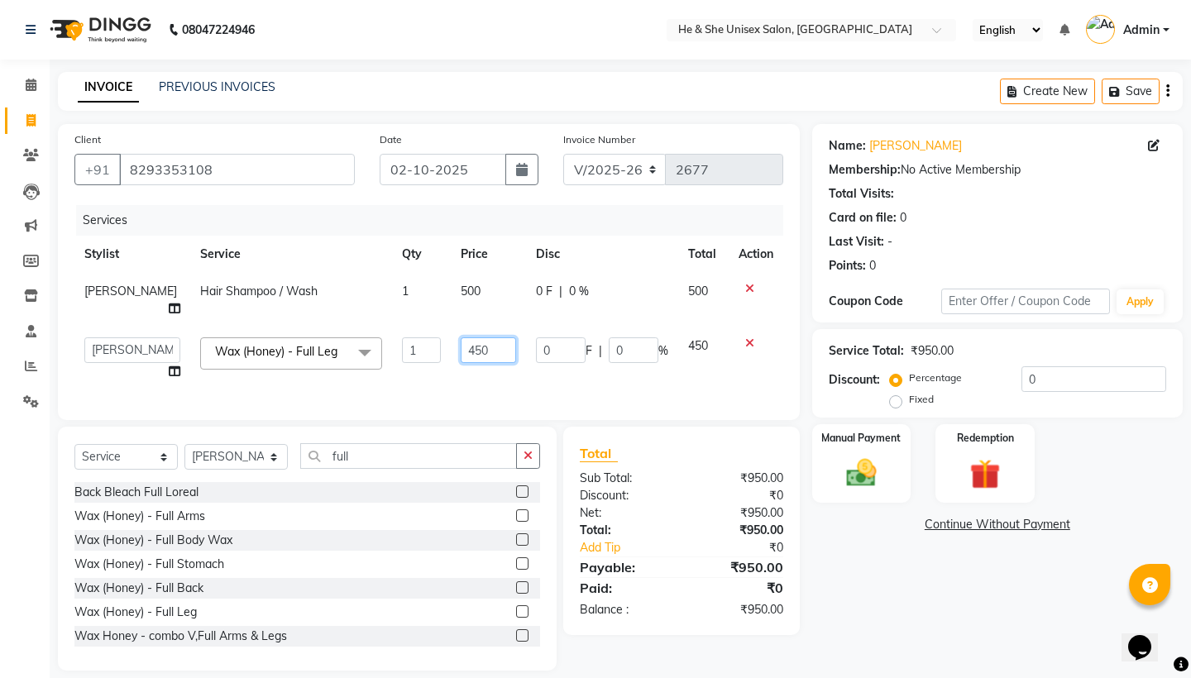
click at [477, 363] on input "450" at bounding box center [488, 351] width 55 height 26
type input "4"
type input "500"
click at [420, 415] on div "Client [PHONE_NUMBER] Date [DATE] Invoice Number V/2025 V/[PHONE_NUMBER] Servic…" at bounding box center [429, 397] width 767 height 547
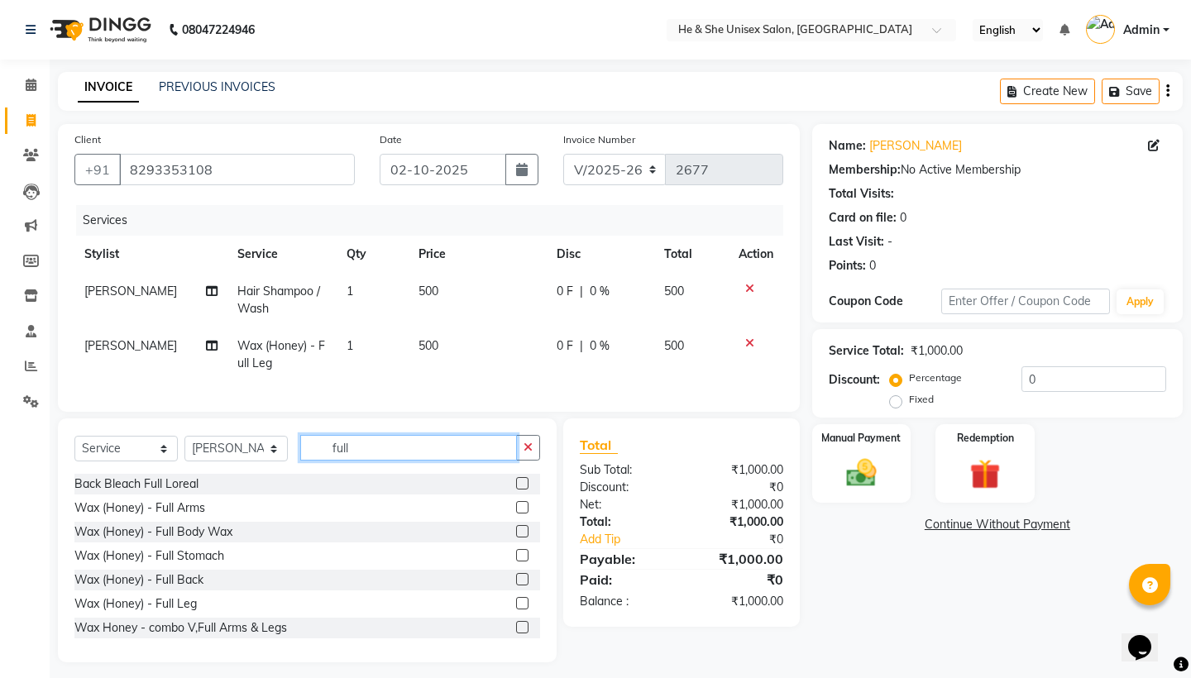
click at [376, 444] on input "full" at bounding box center [408, 448] width 217 height 26
type input "f"
type input "a"
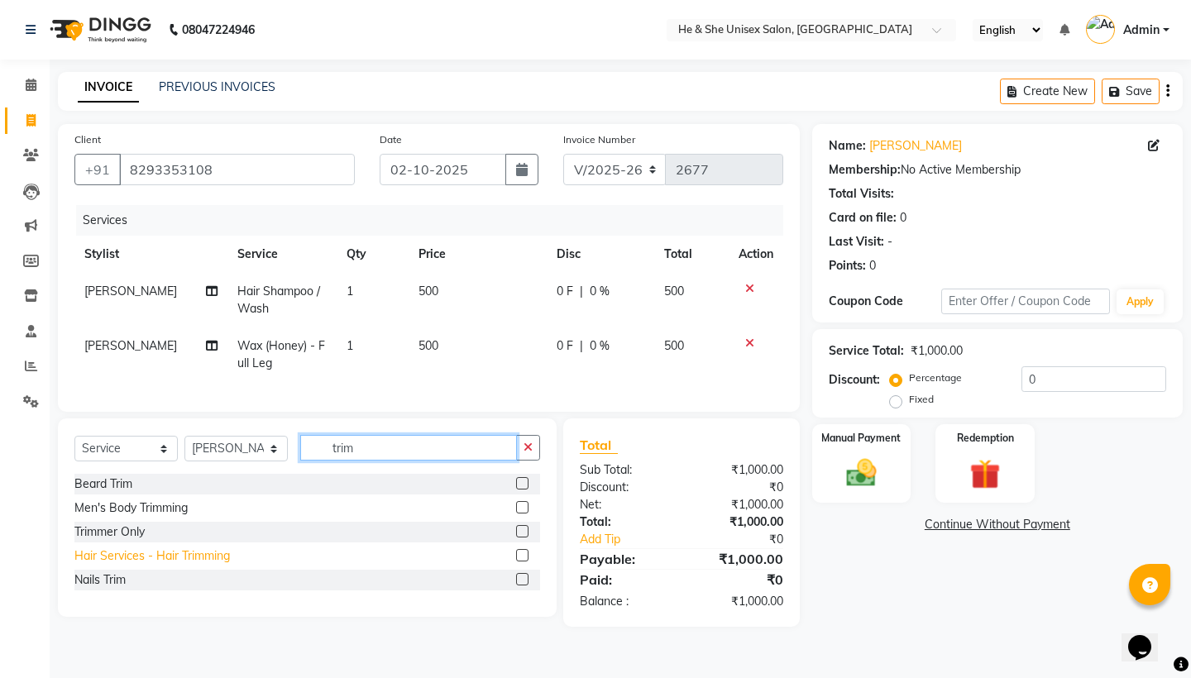
type input "trim"
click at [208, 554] on div "Hair Services - Hair Trimming" at bounding box center [152, 556] width 156 height 17
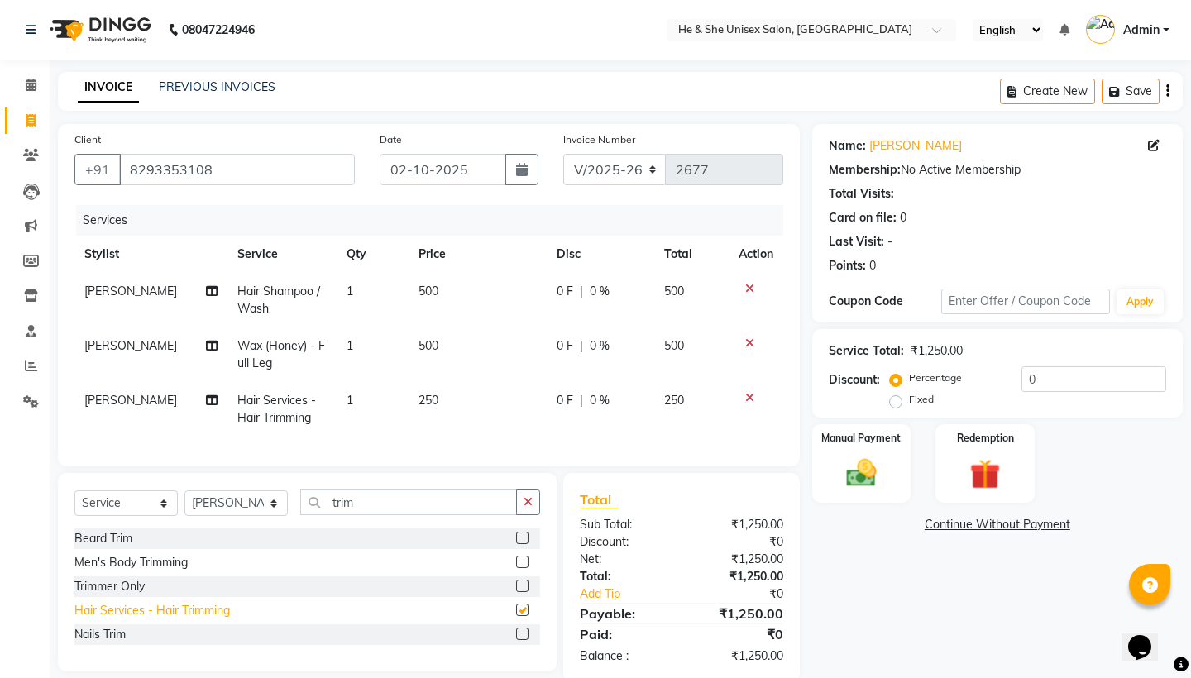
checkbox input "false"
click at [435, 407] on td "250" at bounding box center [477, 409] width 137 height 55
select select "28381"
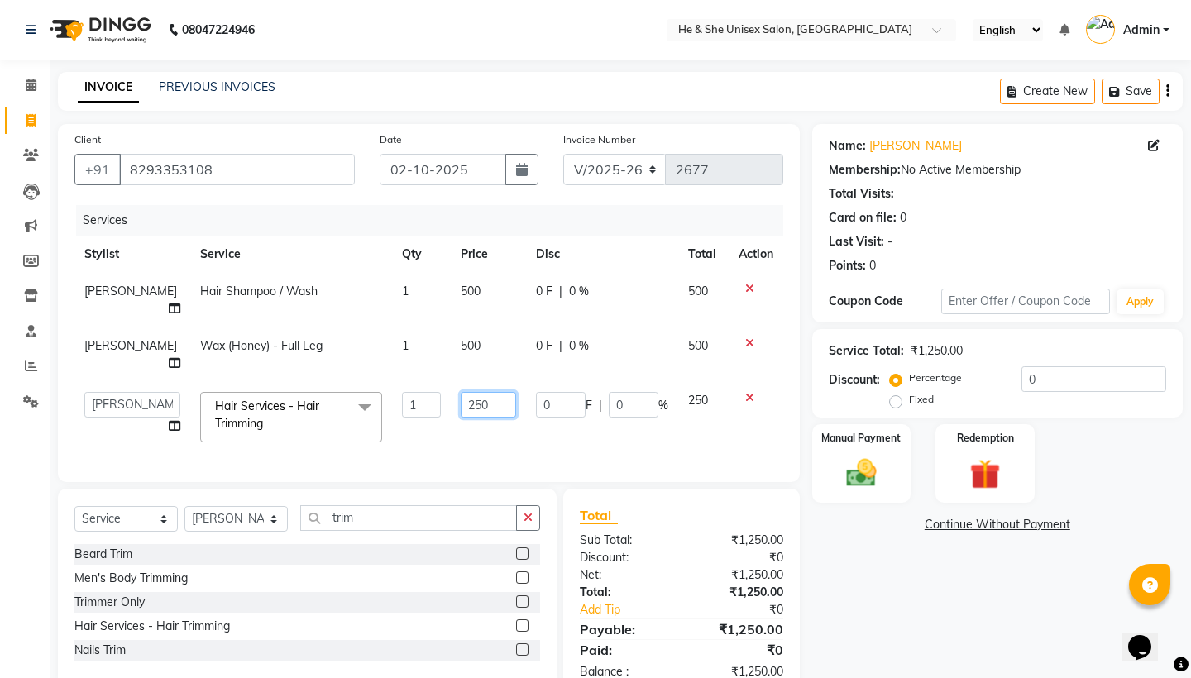
click at [477, 418] on input "250" at bounding box center [488, 405] width 55 height 26
type input "2"
type input "350"
click at [456, 485] on div "Client [PHONE_NUMBER] Date [DATE] Invoice Number V/2025 V/[PHONE_NUMBER] Servic…" at bounding box center [429, 410] width 767 height 573
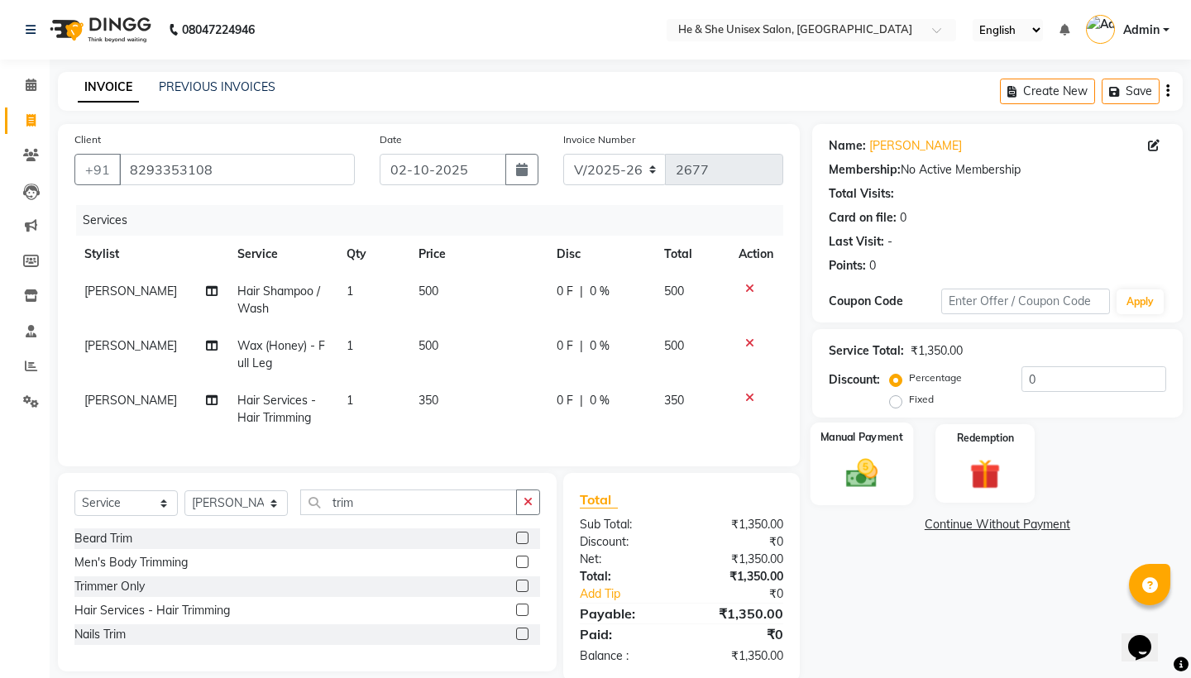
click at [857, 470] on img at bounding box center [861, 473] width 51 height 36
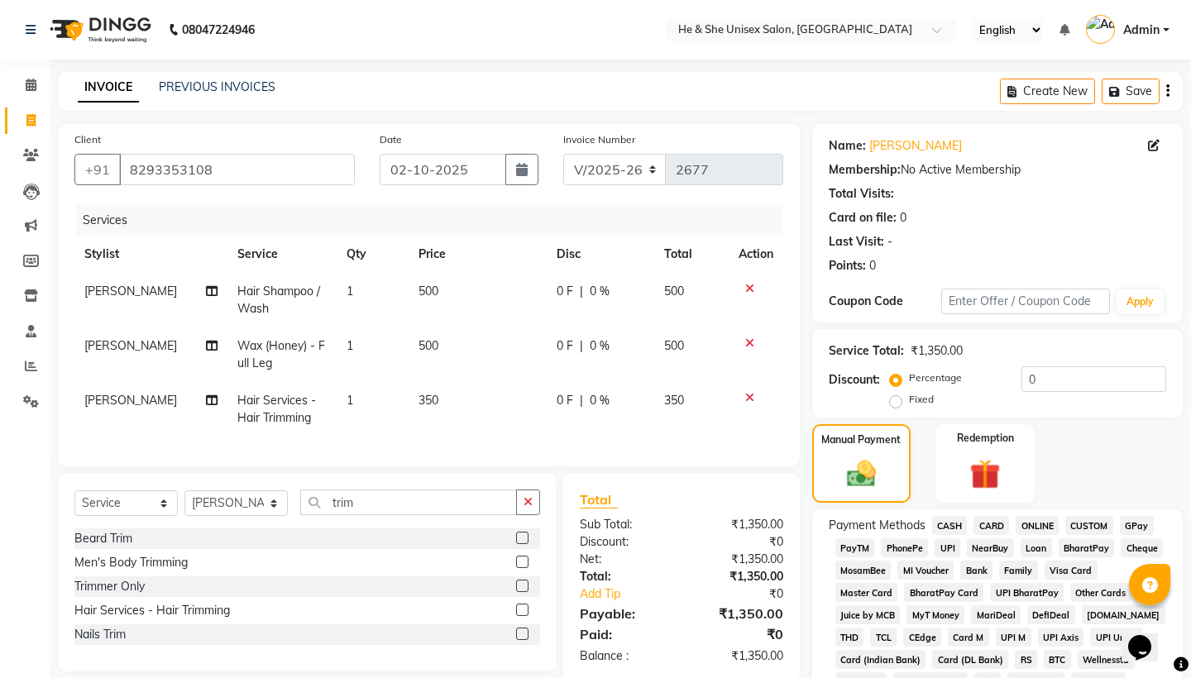
click at [952, 547] on span "UPI" at bounding box center [948, 548] width 26 height 19
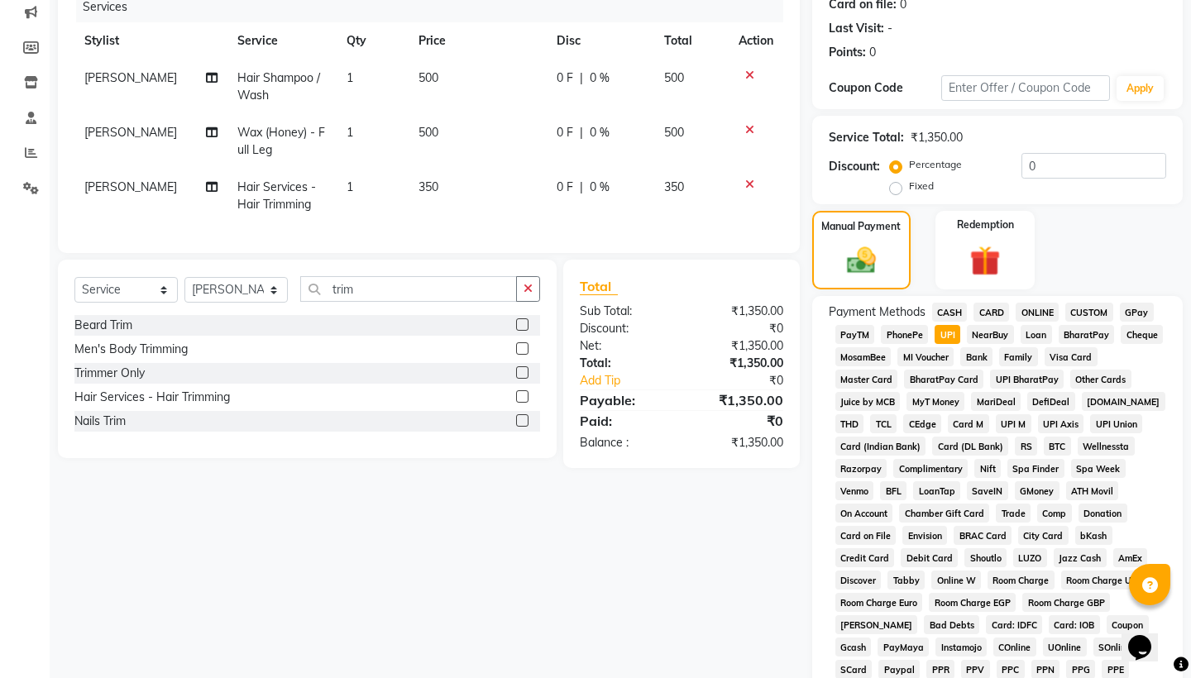
scroll to position [43, 0]
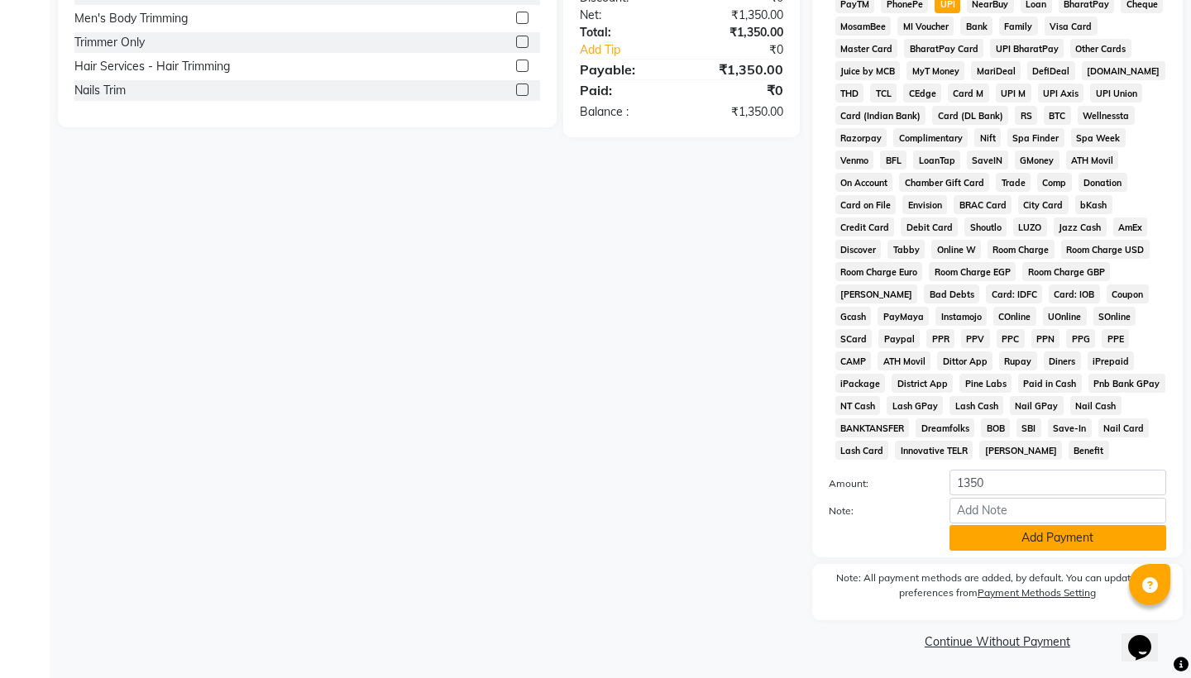
click at [996, 547] on button "Add Payment" at bounding box center [1058, 538] width 217 height 26
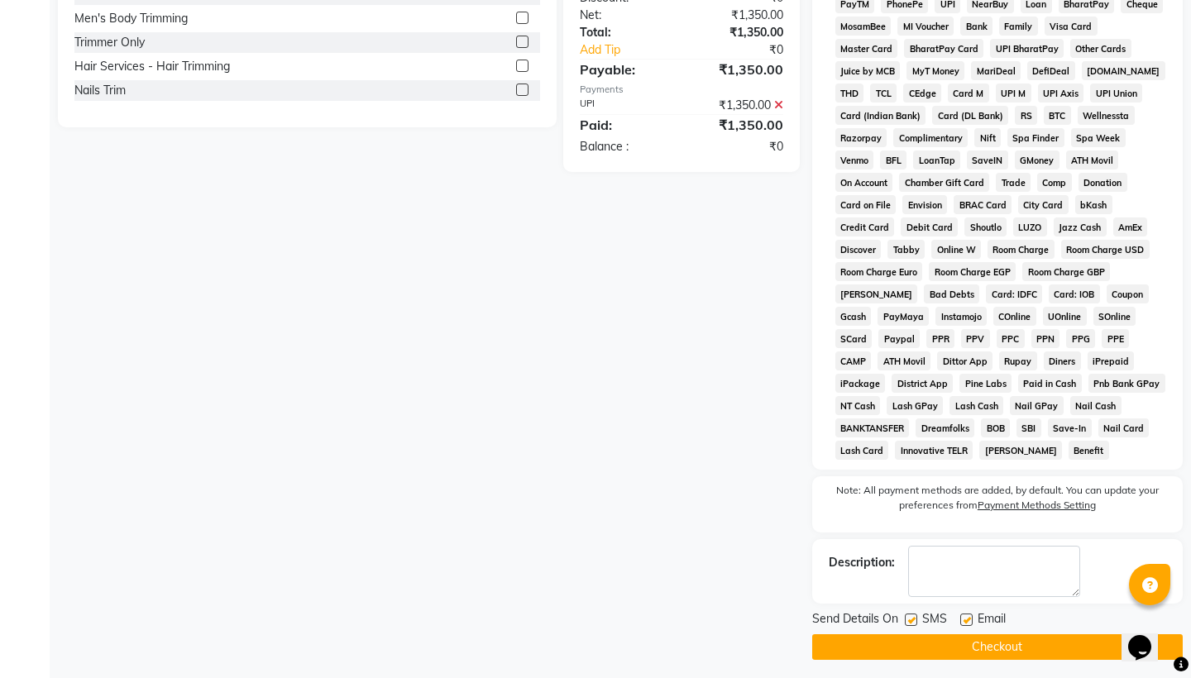
scroll to position [551, 0]
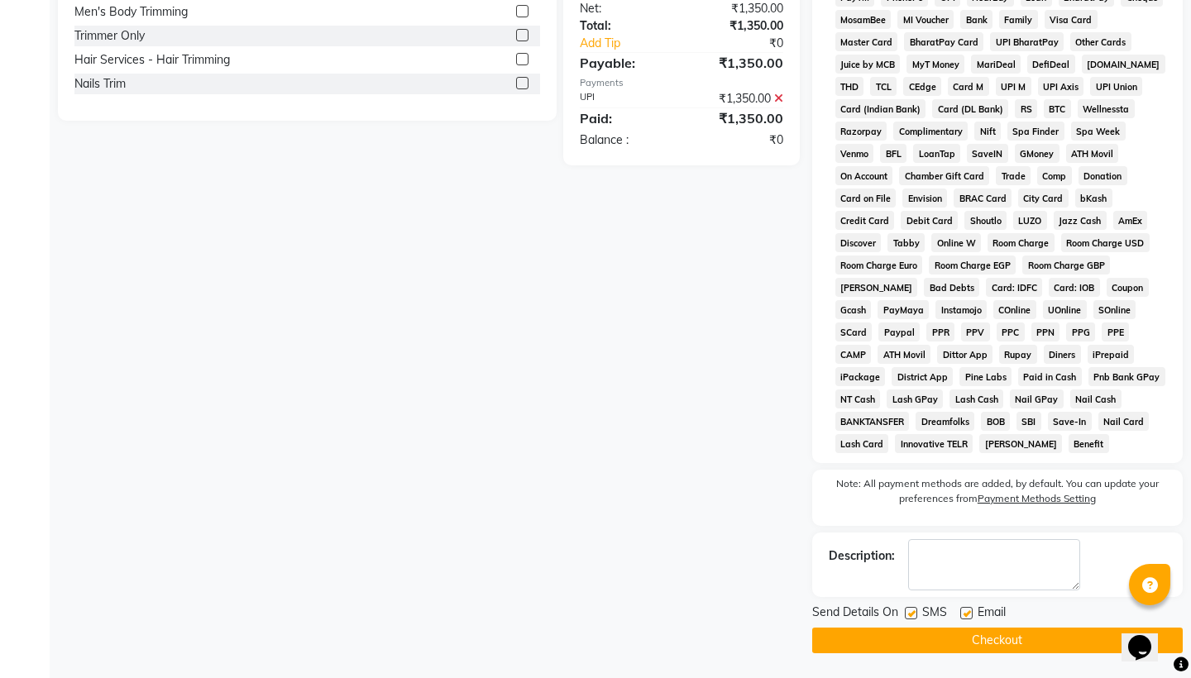
click at [1000, 645] on button "Checkout" at bounding box center [997, 641] width 371 height 26
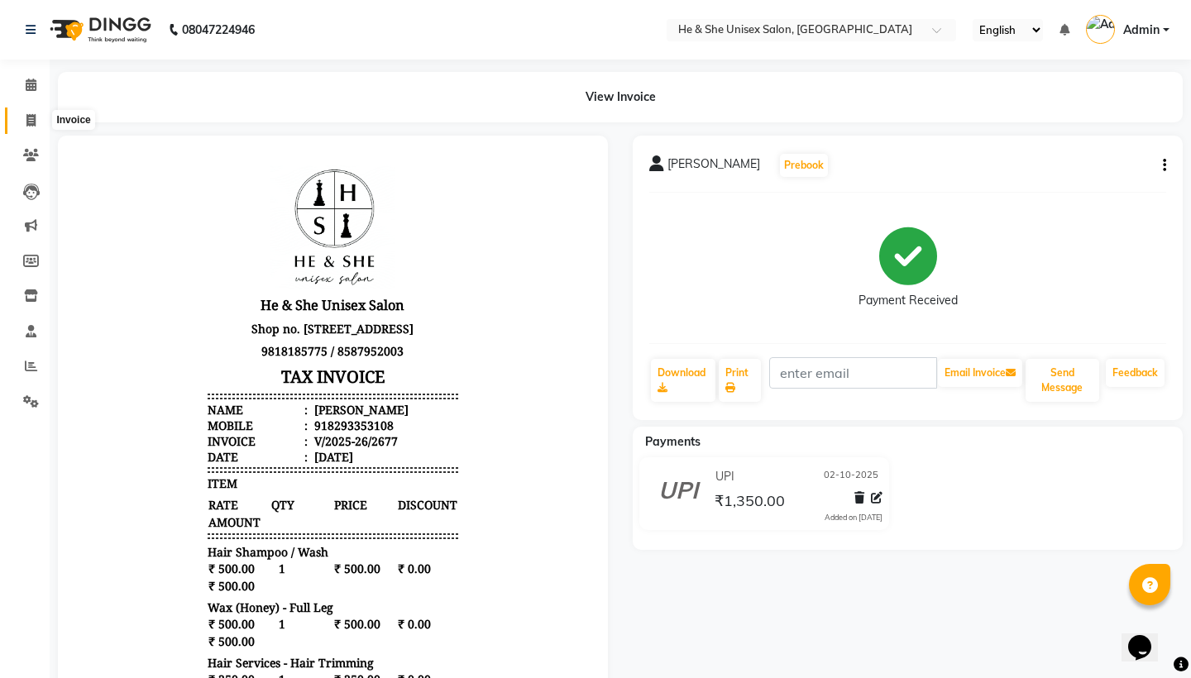
click at [25, 123] on span at bounding box center [31, 121] width 29 height 19
select select "service"
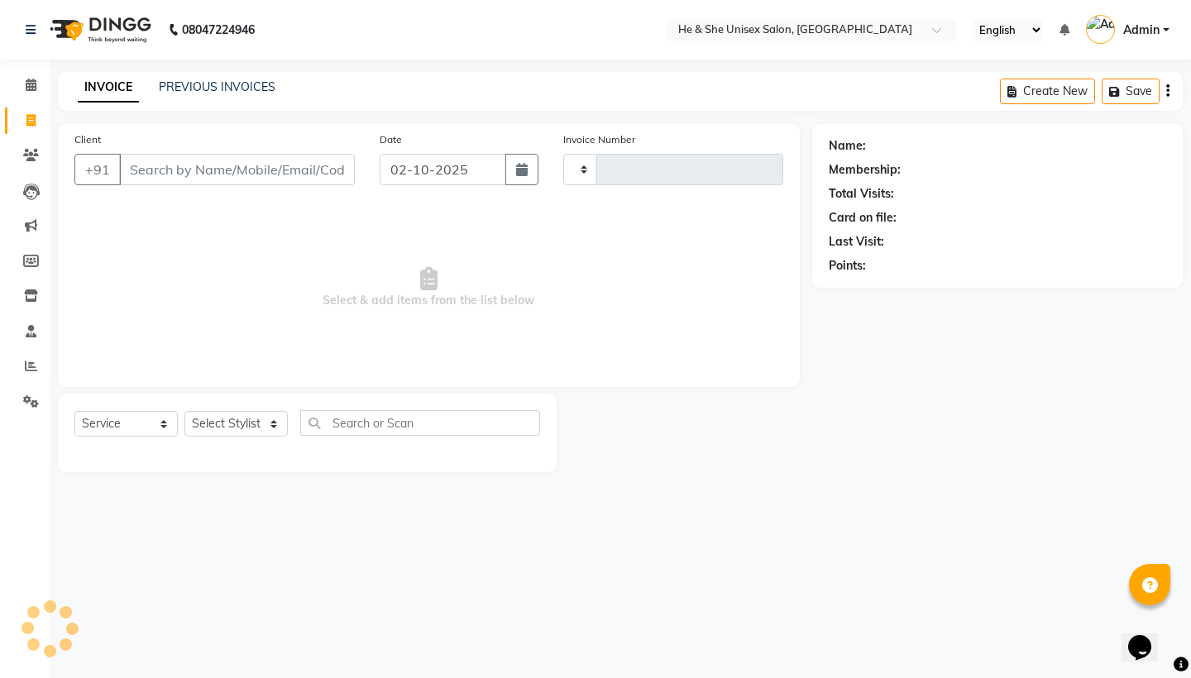
type input "2678"
select select "4745"
click at [41, 92] on span at bounding box center [31, 85] width 29 height 19
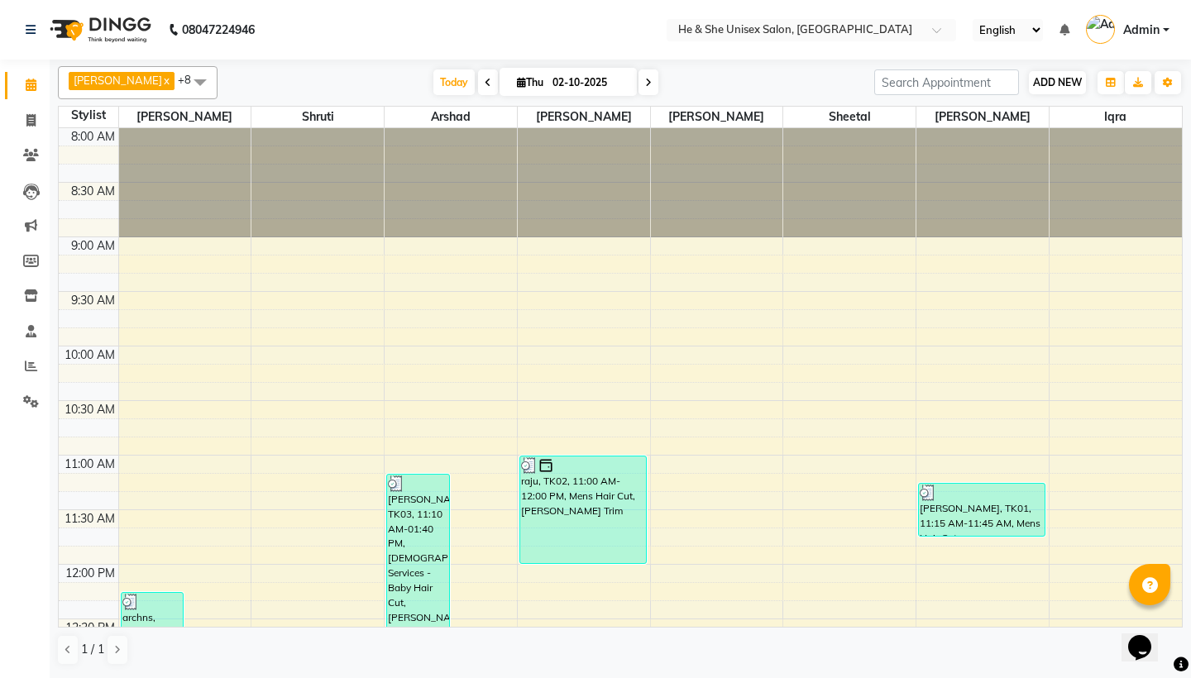
click at [1058, 76] on span "ADD NEW" at bounding box center [1057, 82] width 49 height 12
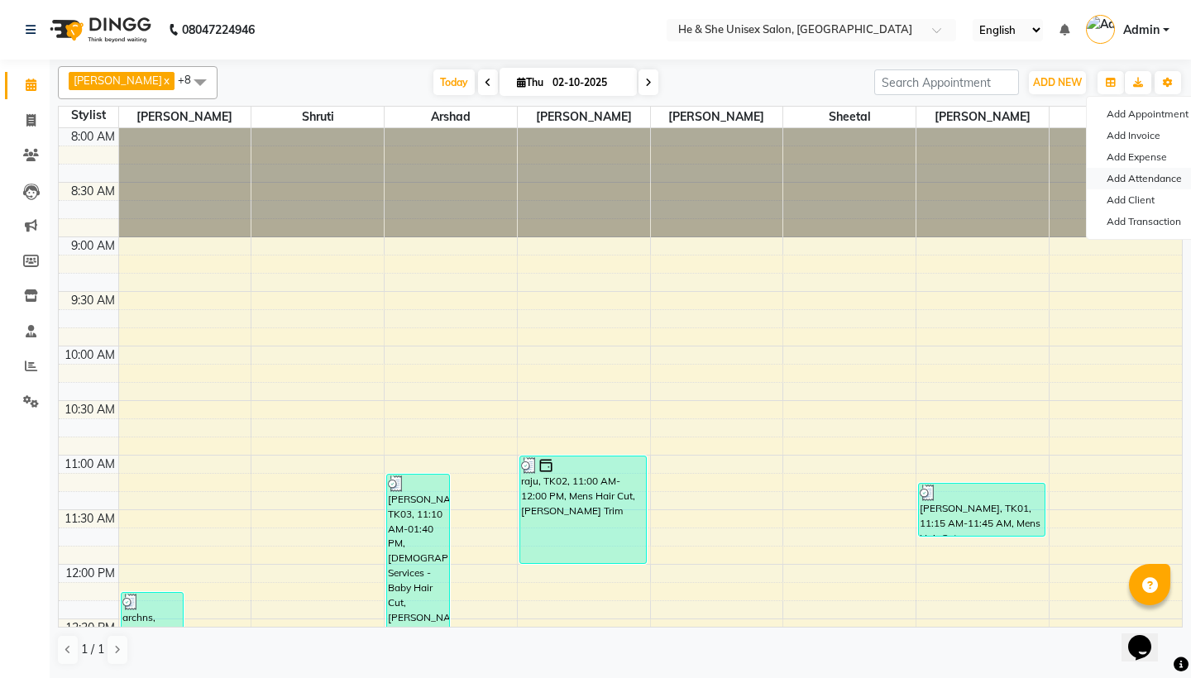
click at [1126, 178] on link "Add Attendance" at bounding box center [1152, 179] width 131 height 22
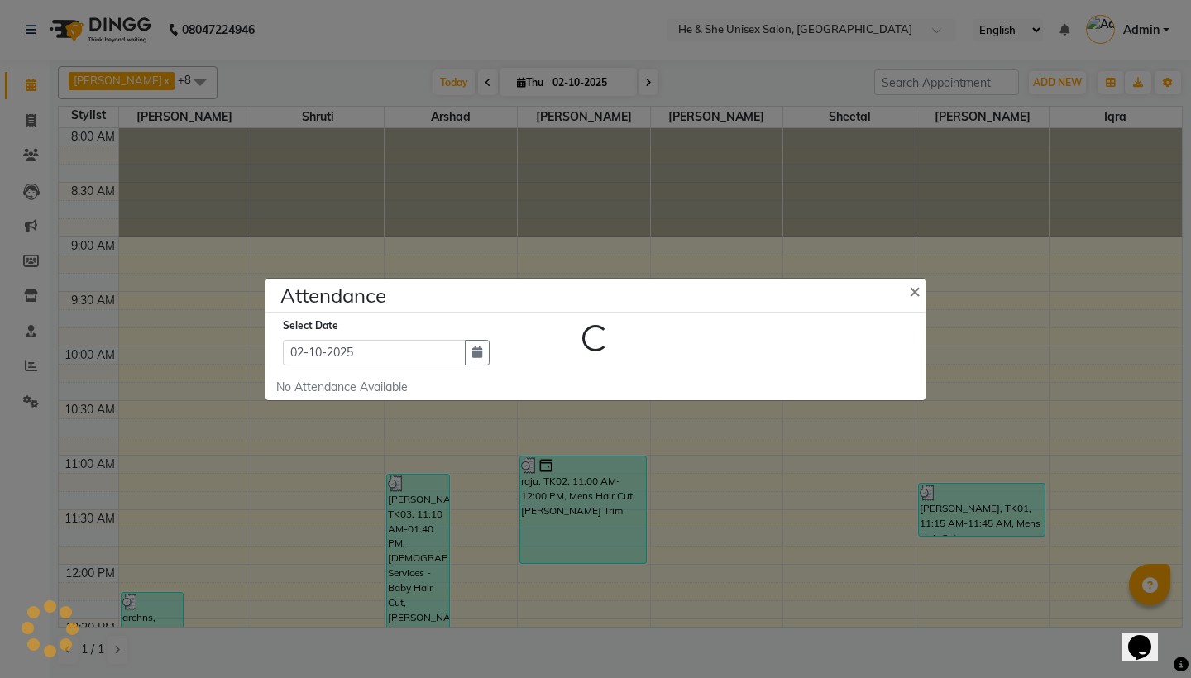
select select "A"
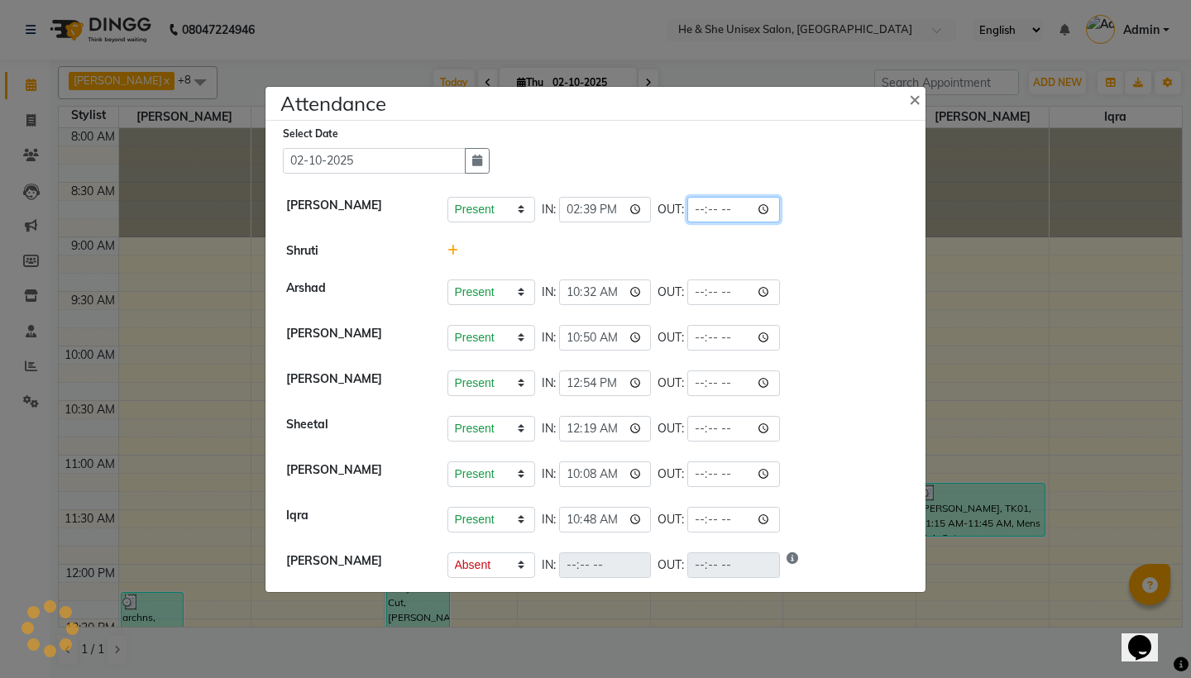
click at [687, 210] on input "time" at bounding box center [733, 210] width 93 height 26
type input "22:00"
click at [838, 199] on div "Present Absent Late Half Day Weekly Off IN: 14:39 OUT: 22:00" at bounding box center [677, 210] width 458 height 26
select select "A"
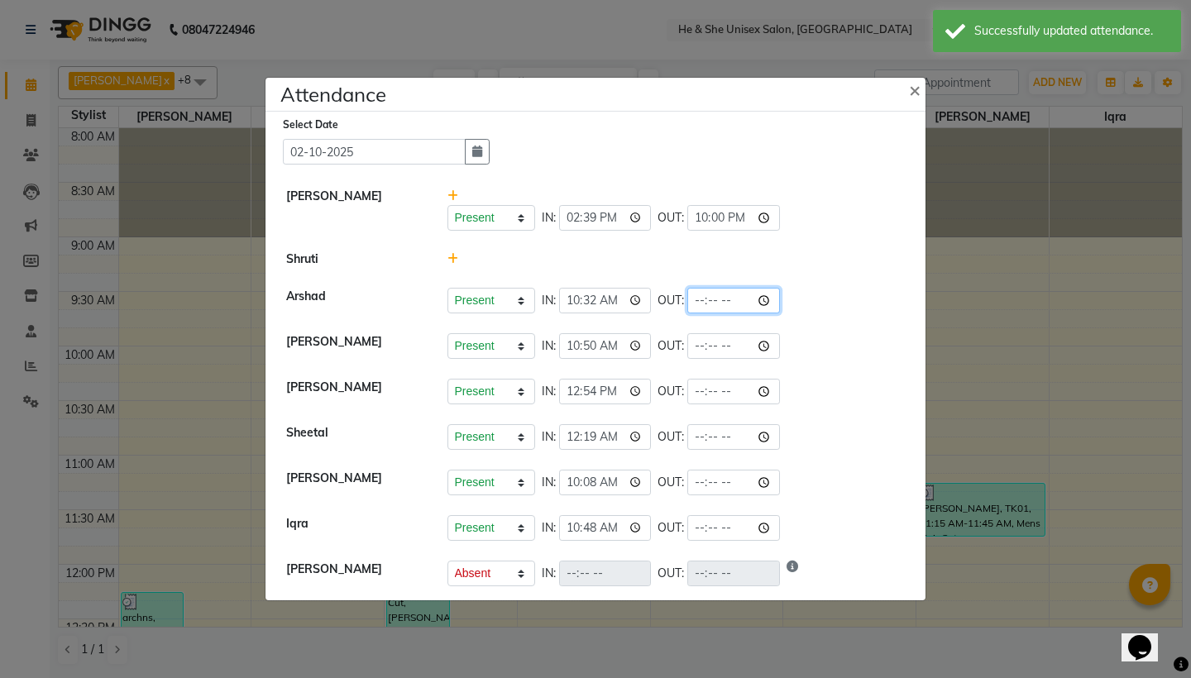
click at [687, 304] on input "time" at bounding box center [733, 301] width 93 height 26
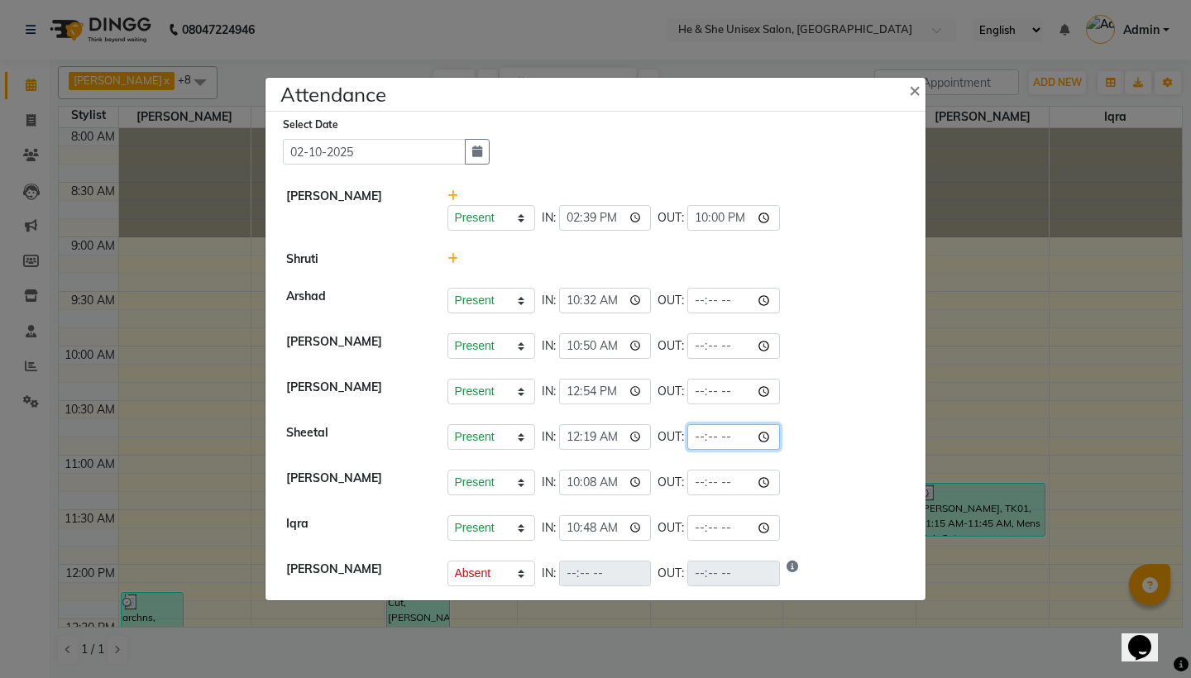
click at [687, 440] on input "time" at bounding box center [733, 437] width 93 height 26
type input "20:00"
click at [798, 414] on li "[PERSON_NAME] Present Absent Late Half Day Weekly Off IN: 12:54 OUT:" at bounding box center [596, 392] width 652 height 46
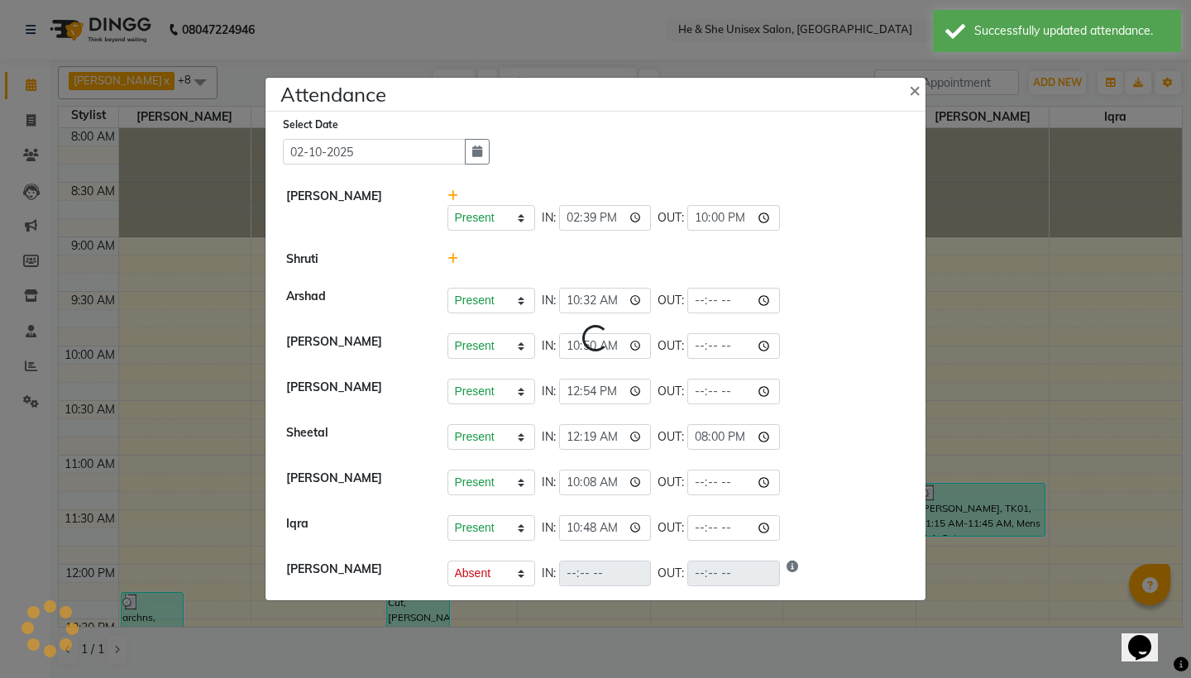
select select "A"
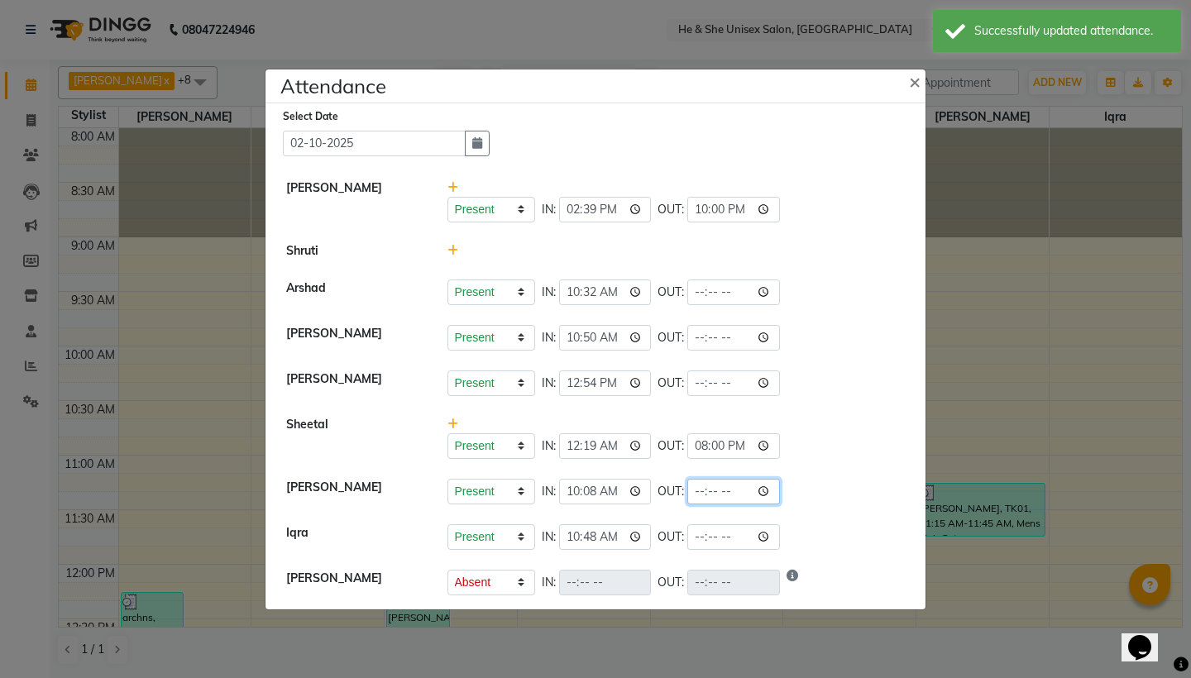
click at [687, 493] on input "time" at bounding box center [733, 492] width 93 height 26
click at [687, 539] on input "time" at bounding box center [733, 538] width 93 height 26
type input "20:00"
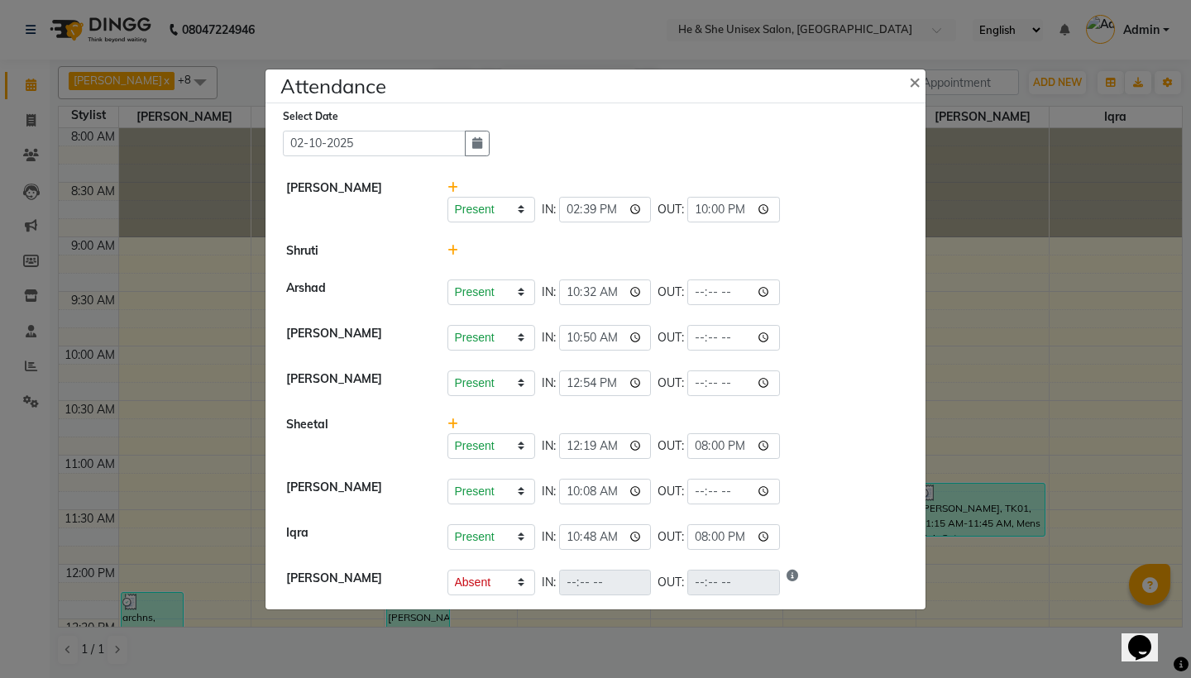
click at [826, 486] on div "Present Absent Late Half Day Weekly Off IN: 10:08 OUT:" at bounding box center [677, 492] width 458 height 26
select select "A"
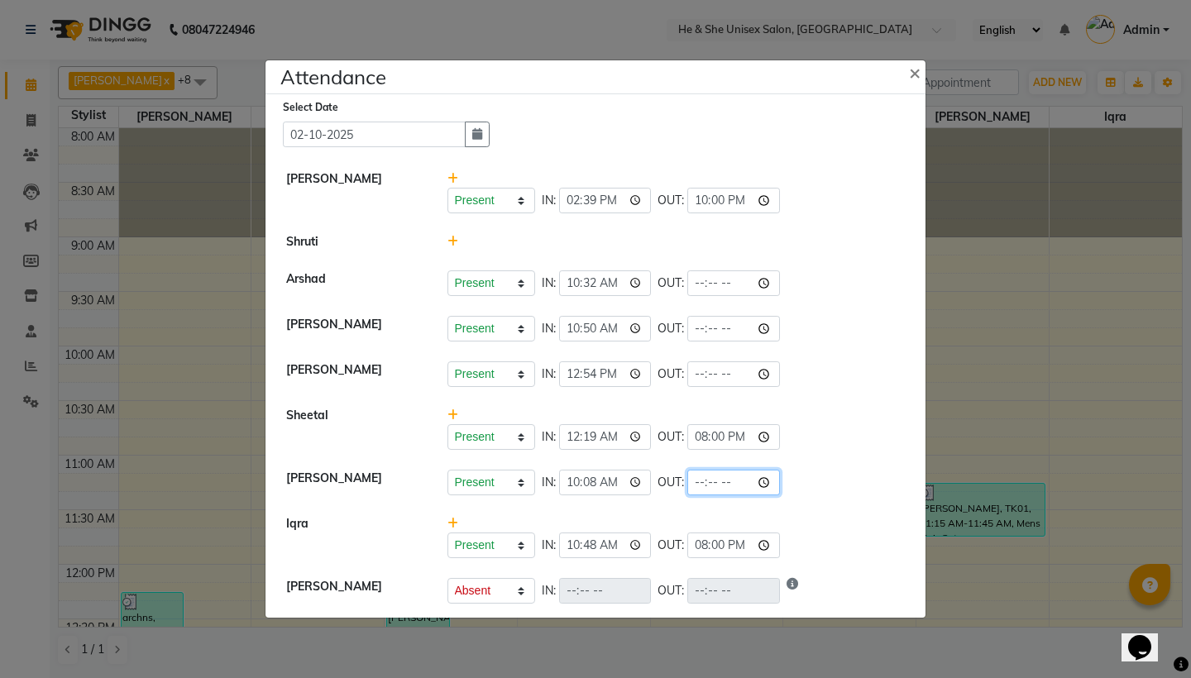
click at [687, 484] on input "time" at bounding box center [733, 483] width 93 height 26
click at [687, 379] on input "time" at bounding box center [733, 375] width 93 height 26
type input "20:00"
click at [752, 356] on li "[PERSON_NAME] Present Absent Late Half Day Weekly Off IN: 12:54 OUT: 20:00" at bounding box center [596, 375] width 652 height 46
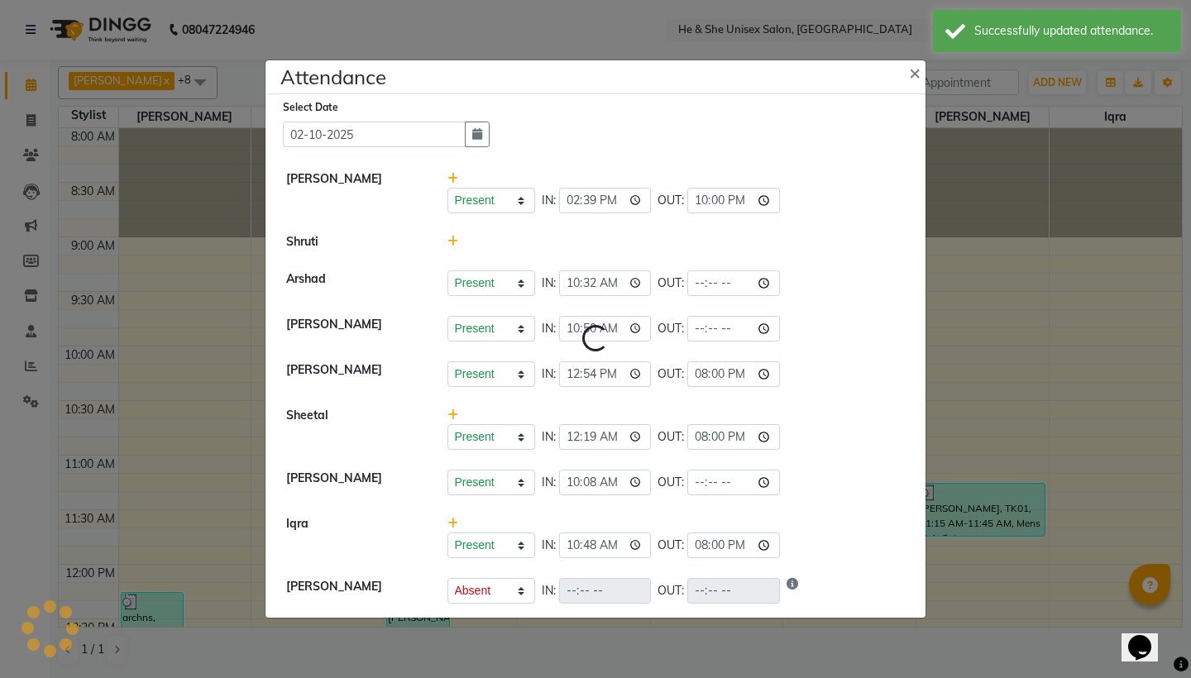
select select "A"
